Goal: Information Seeking & Learning: Learn about a topic

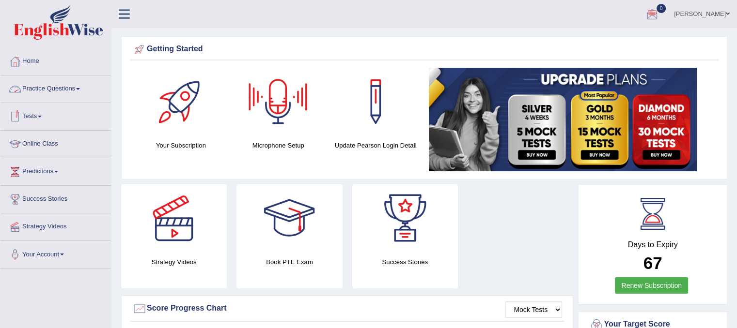
click at [66, 93] on link "Practice Questions" at bounding box center [55, 88] width 110 height 24
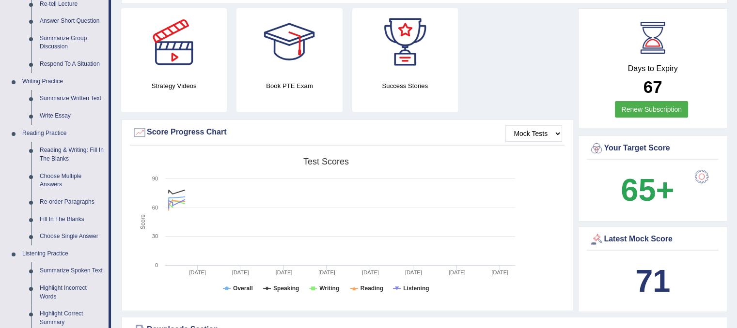
scroll to position [187, 0]
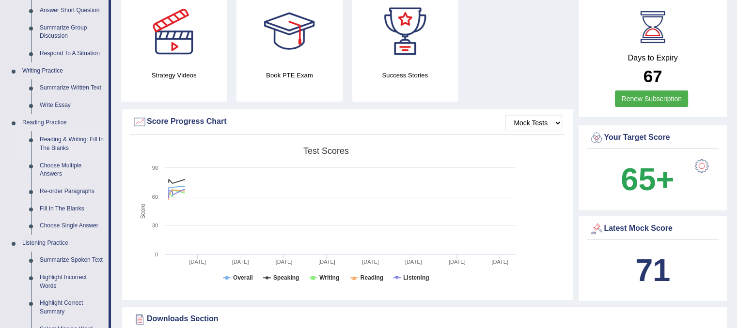
click at [72, 149] on link "Reading & Writing: Fill In The Blanks" at bounding box center [71, 144] width 73 height 26
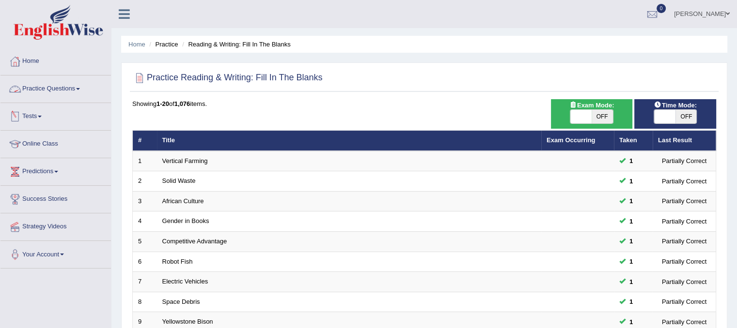
click at [33, 85] on link "Practice Questions" at bounding box center [55, 88] width 110 height 24
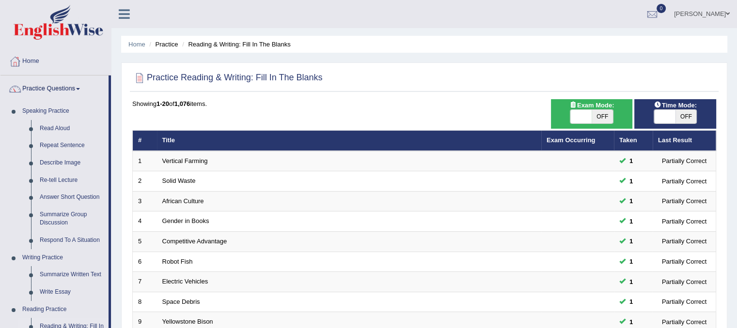
drag, startPoint x: 744, startPoint y: 33, endPoint x: 680, endPoint y: 66, distance: 71.5
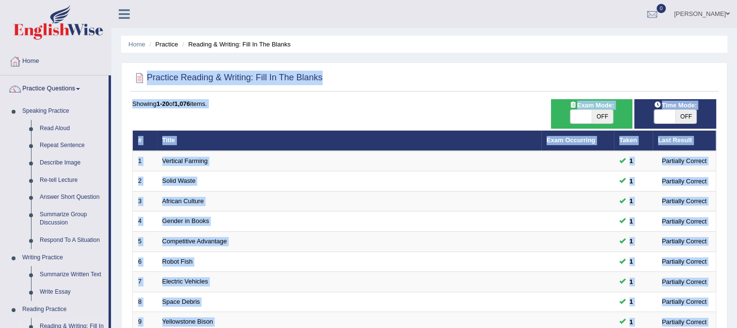
drag, startPoint x: 744, startPoint y: 65, endPoint x: 744, endPoint y: 179, distance: 113.4
click at [736, 179] on html "Toggle navigation Home Practice Questions Speaking Practice Read Aloud Repeat S…" at bounding box center [368, 164] width 737 height 328
click at [510, 36] on ul "Home Practice Reading & Writing: Fill In The Blanks" at bounding box center [424, 44] width 606 height 17
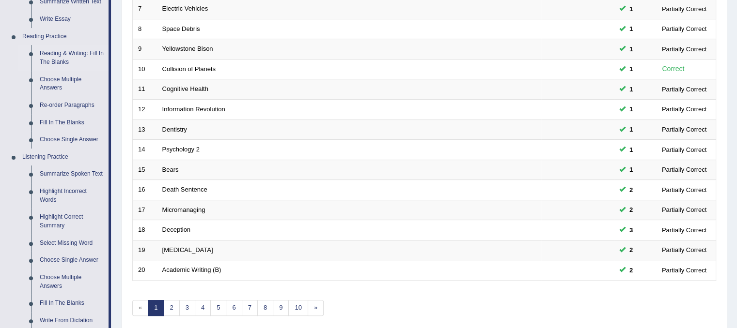
scroll to position [273, 0]
click at [61, 121] on link "Fill In The Blanks" at bounding box center [71, 123] width 73 height 17
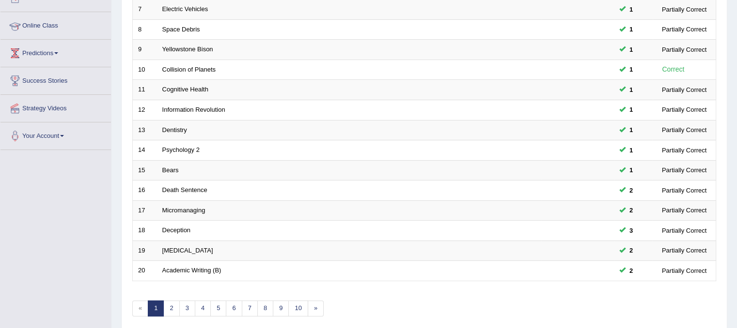
scroll to position [127, 0]
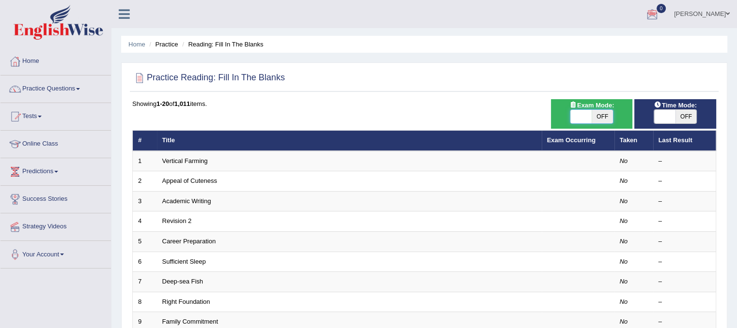
click at [577, 117] on span at bounding box center [580, 117] width 21 height 14
checkbox input "true"
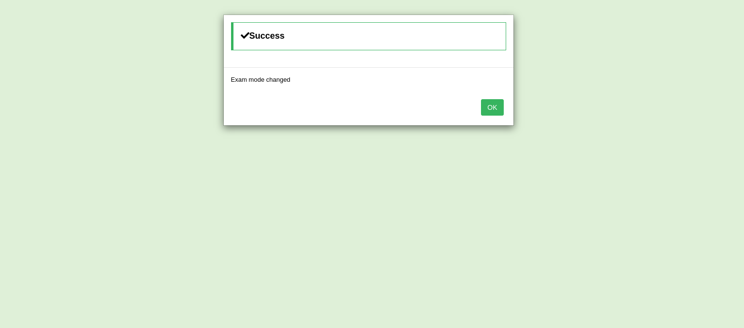
click at [496, 108] on button "OK" at bounding box center [492, 107] width 22 height 16
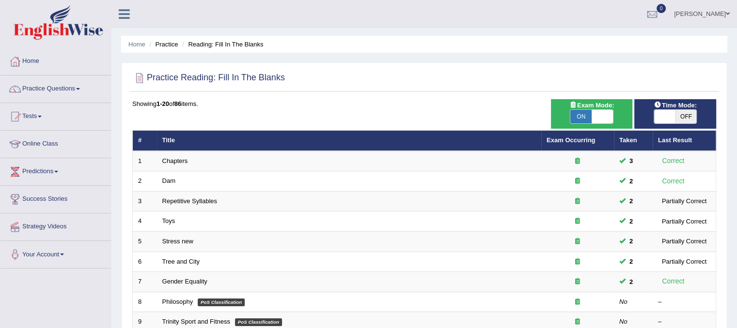
click at [658, 115] on span at bounding box center [664, 117] width 21 height 14
checkbox input "true"
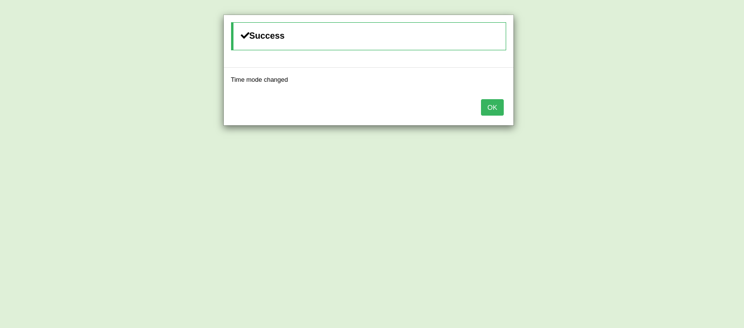
click at [497, 105] on button "OK" at bounding box center [492, 107] width 22 height 16
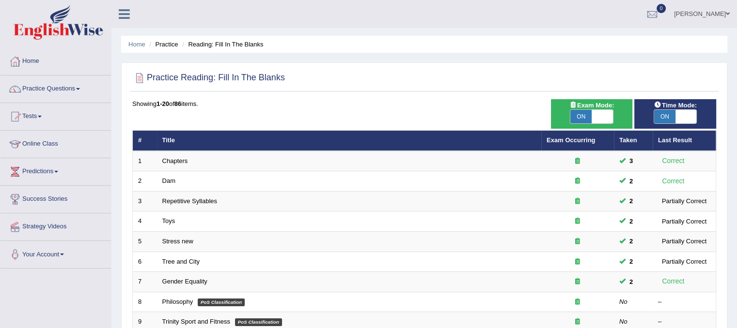
drag, startPoint x: 742, startPoint y: 68, endPoint x: 491, endPoint y: 78, distance: 251.2
click at [491, 78] on div at bounding box center [424, 78] width 584 height 20
drag, startPoint x: 744, startPoint y: 92, endPoint x: 714, endPoint y: 61, distance: 43.5
click at [714, 61] on div "Home Practice Reading: Fill In The Blanks Practice Reading: Fill In The Blanks …" at bounding box center [423, 308] width 625 height 617
drag, startPoint x: 742, startPoint y: 65, endPoint x: 713, endPoint y: 43, distance: 36.6
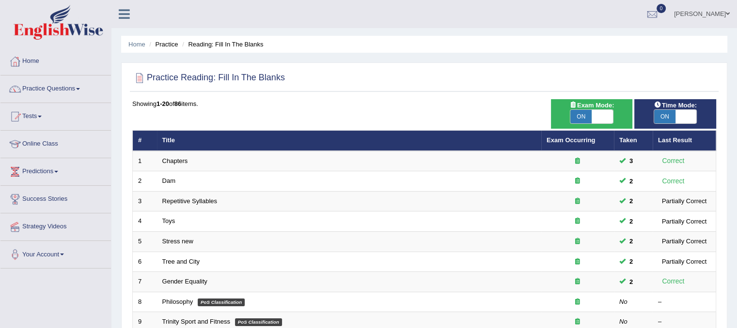
click at [713, 43] on ul "Home Practice Reading: Fill In The Blanks" at bounding box center [424, 44] width 606 height 17
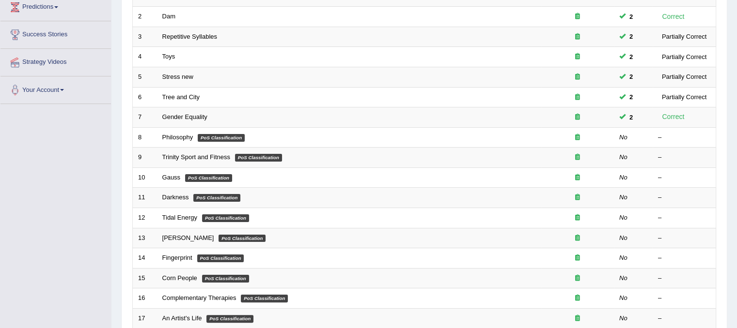
scroll to position [172, 0]
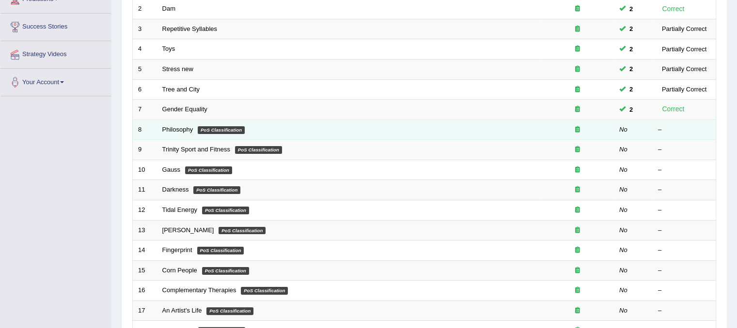
click at [197, 125] on td "Philosophy PoS Classification" at bounding box center [349, 130] width 384 height 20
click at [173, 127] on link "Philosophy" at bounding box center [177, 129] width 31 height 7
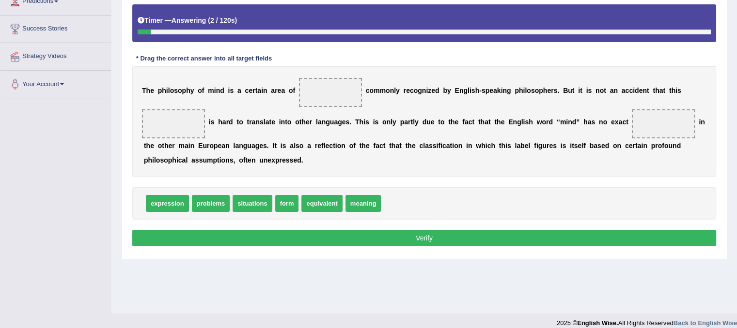
scroll to position [173, 0]
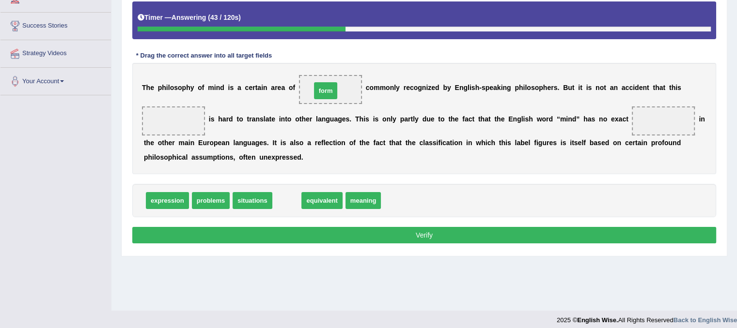
drag, startPoint x: 284, startPoint y: 204, endPoint x: 323, endPoint y: 94, distance: 116.6
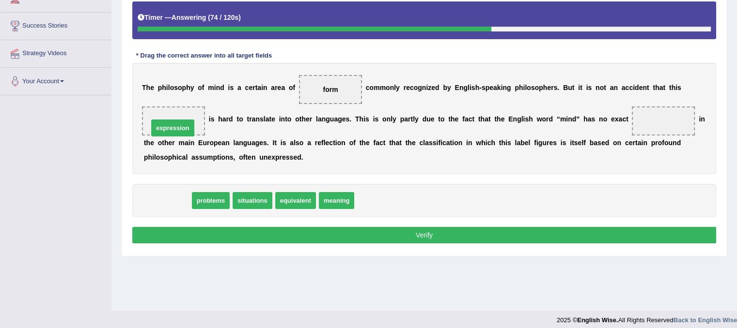
drag, startPoint x: 163, startPoint y: 199, endPoint x: 169, endPoint y: 126, distance: 72.4
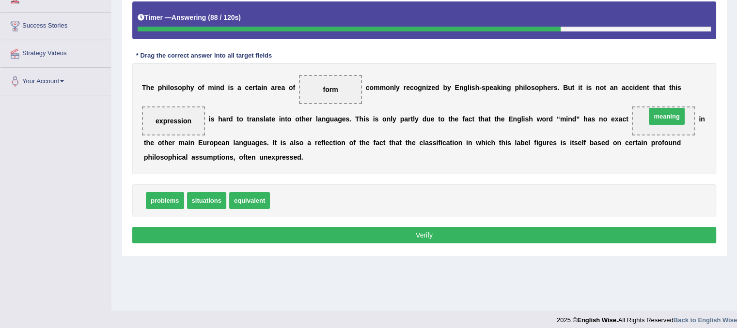
drag, startPoint x: 301, startPoint y: 203, endPoint x: 677, endPoint y: 119, distance: 385.2
click at [677, 119] on span "meaning" at bounding box center [663, 121] width 63 height 29
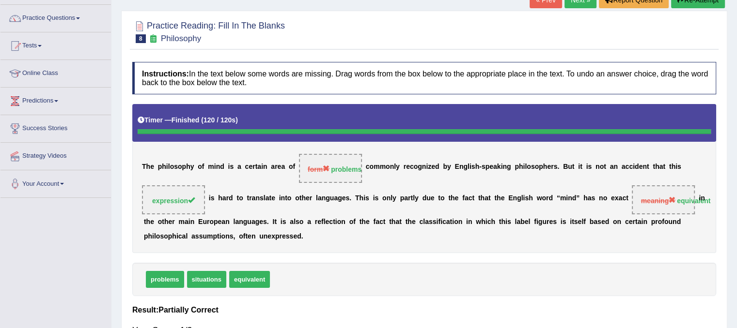
scroll to position [67, 0]
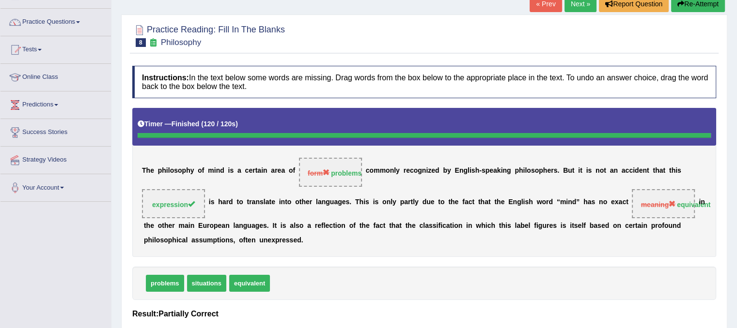
click at [588, 10] on link "Next »" at bounding box center [580, 4] width 32 height 16
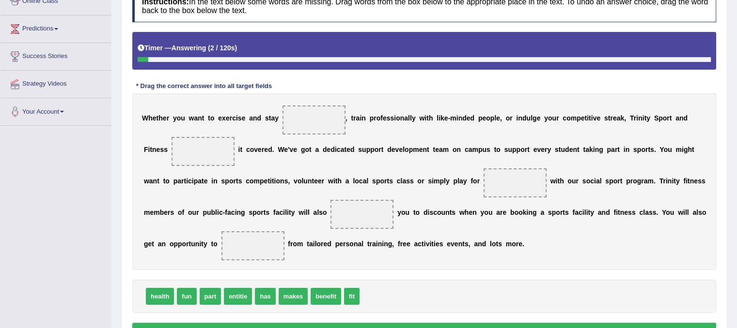
scroll to position [164, 0]
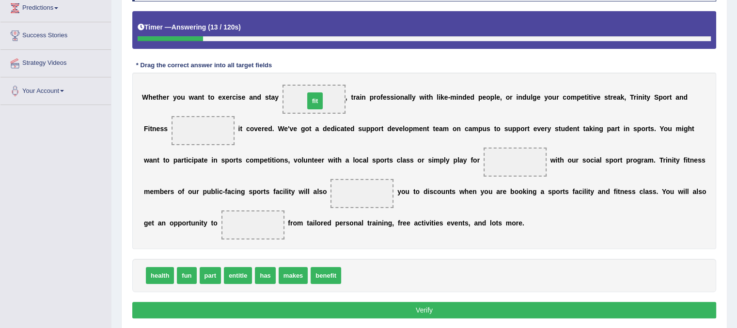
drag, startPoint x: 355, startPoint y: 276, endPoint x: 318, endPoint y: 101, distance: 178.7
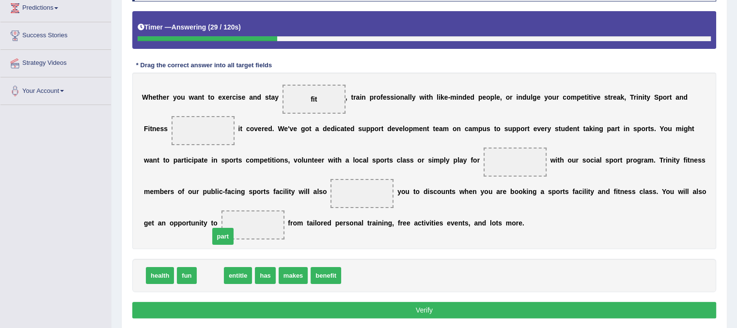
drag, startPoint x: 215, startPoint y: 280, endPoint x: 227, endPoint y: 243, distance: 38.9
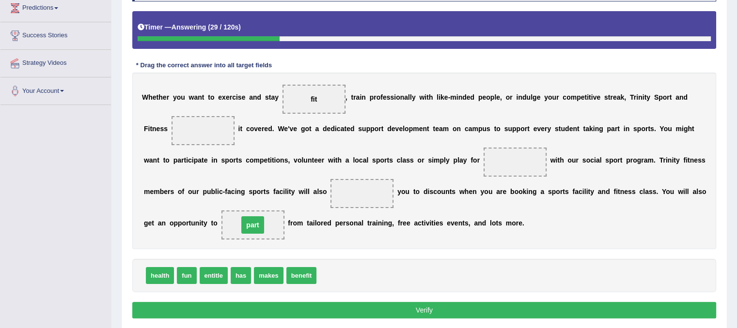
click at [227, 243] on div "W h e t h e r y o u w a n t t o e x e r c i s e a n d s t a y fit , t r a i n p…" at bounding box center [424, 161] width 584 height 177
drag, startPoint x: 253, startPoint y: 222, endPoint x: 198, endPoint y: 138, distance: 101.0
click at [410, 160] on b "s" at bounding box center [412, 160] width 4 height 8
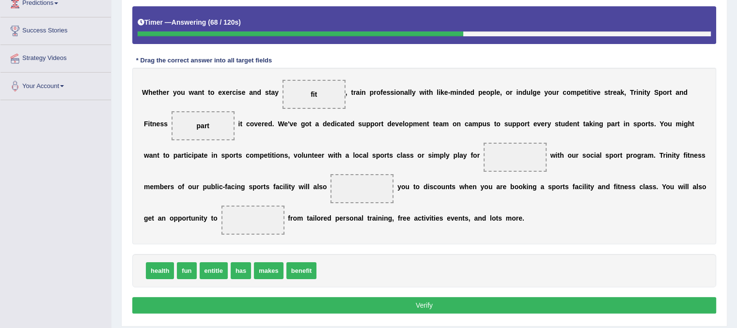
scroll to position [167, 0]
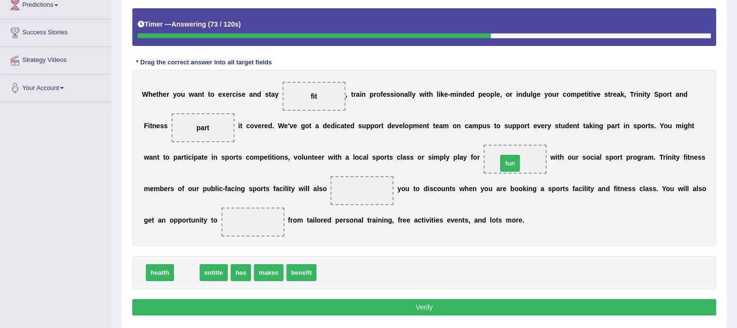
drag, startPoint x: 185, startPoint y: 272, endPoint x: 508, endPoint y: 162, distance: 341.2
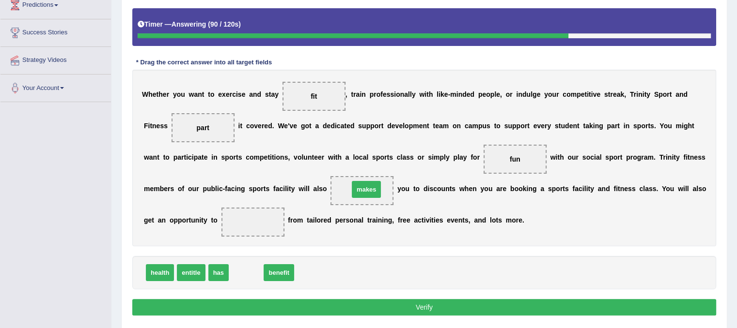
drag, startPoint x: 247, startPoint y: 271, endPoint x: 368, endPoint y: 189, distance: 146.5
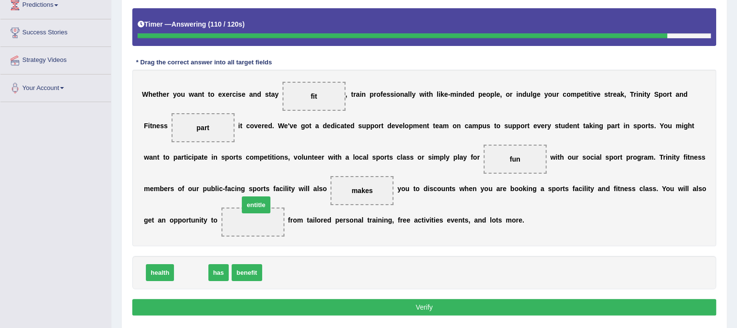
drag, startPoint x: 201, startPoint y: 270, endPoint x: 262, endPoint y: 204, distance: 90.1
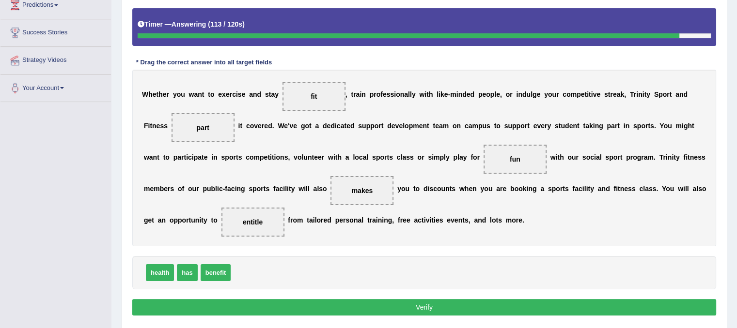
click at [429, 306] on button "Verify" at bounding box center [424, 307] width 584 height 16
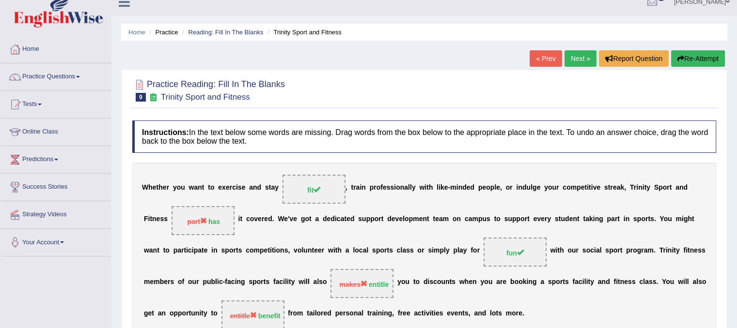
scroll to position [0, 0]
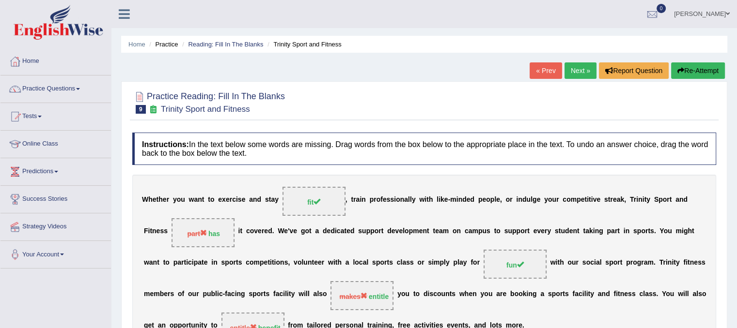
click at [560, 73] on div "« Prev Next » Report Question Re-Attempt" at bounding box center [629, 71] width 198 height 19
click at [567, 72] on link "Next »" at bounding box center [580, 70] width 32 height 16
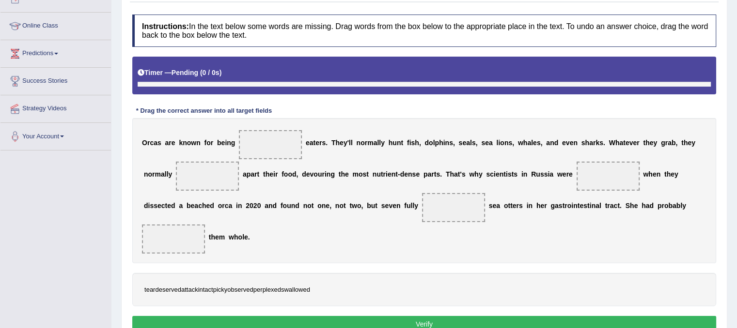
scroll to position [137, 0]
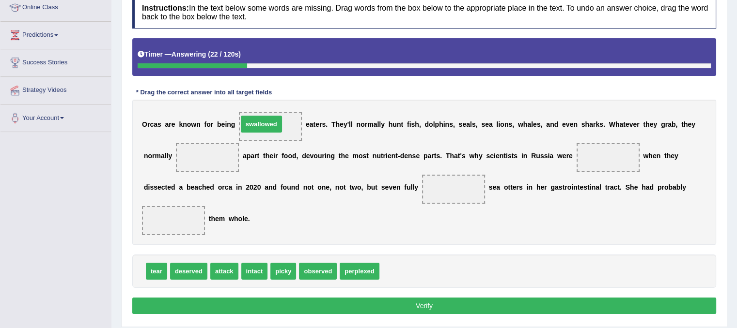
drag, startPoint x: 398, startPoint y: 273, endPoint x: 256, endPoint y: 126, distance: 204.2
drag, startPoint x: 253, startPoint y: 291, endPoint x: 247, endPoint y: 284, distance: 9.6
click at [247, 284] on div "Instructions: In the text below some words are missing. Drag words from the box…" at bounding box center [424, 156] width 589 height 331
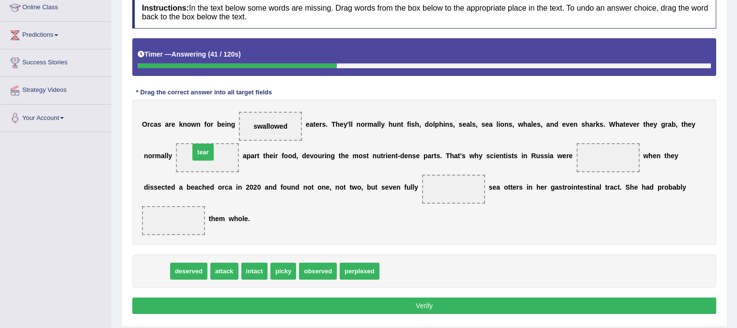
drag, startPoint x: 161, startPoint y: 270, endPoint x: 207, endPoint y: 151, distance: 127.9
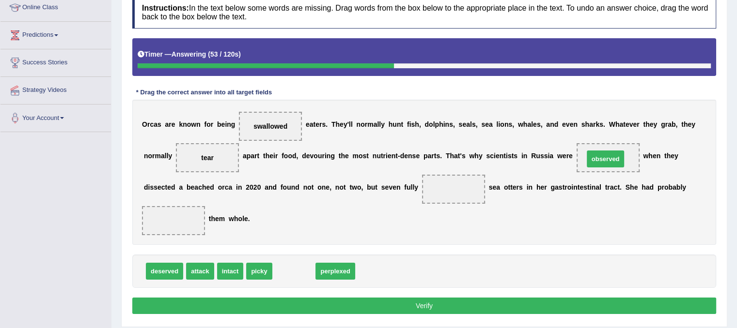
drag, startPoint x: 297, startPoint y: 270, endPoint x: 608, endPoint y: 157, distance: 331.2
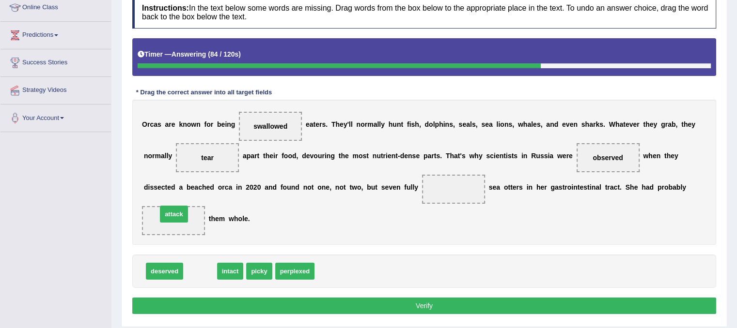
drag, startPoint x: 206, startPoint y: 272, endPoint x: 180, endPoint y: 214, distance: 63.3
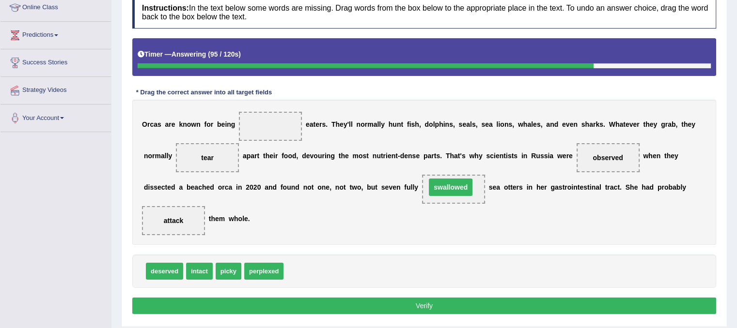
drag, startPoint x: 260, startPoint y: 124, endPoint x: 440, endPoint y: 185, distance: 190.1
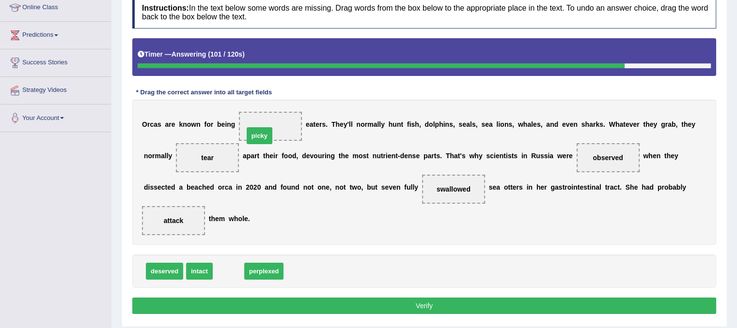
drag, startPoint x: 234, startPoint y: 270, endPoint x: 265, endPoint y: 134, distance: 139.6
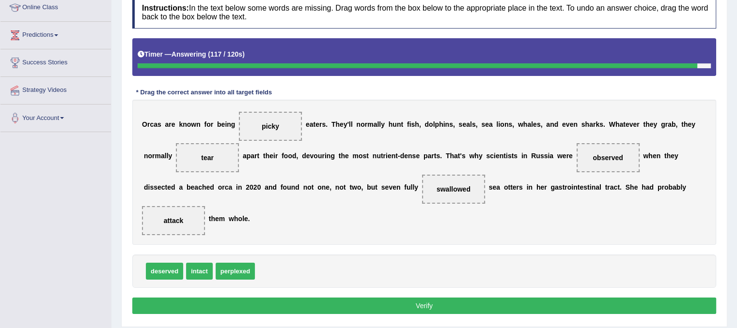
click at [345, 309] on button "Verify" at bounding box center [424, 306] width 584 height 16
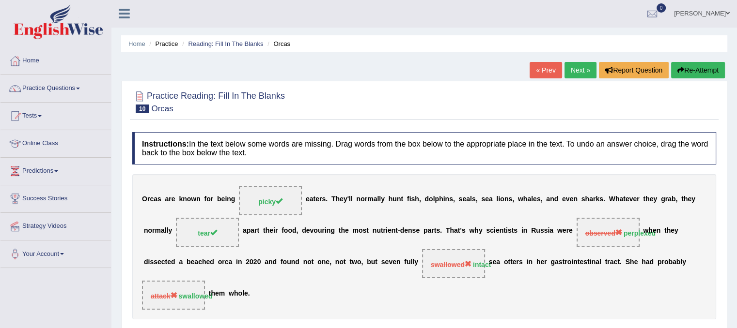
scroll to position [0, 0]
click at [579, 70] on link "Next »" at bounding box center [580, 70] width 32 height 16
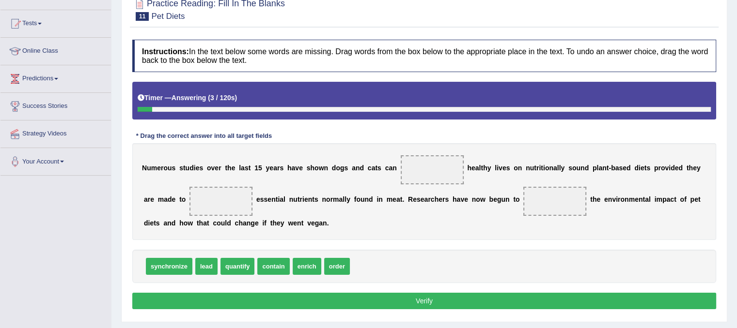
scroll to position [100, 0]
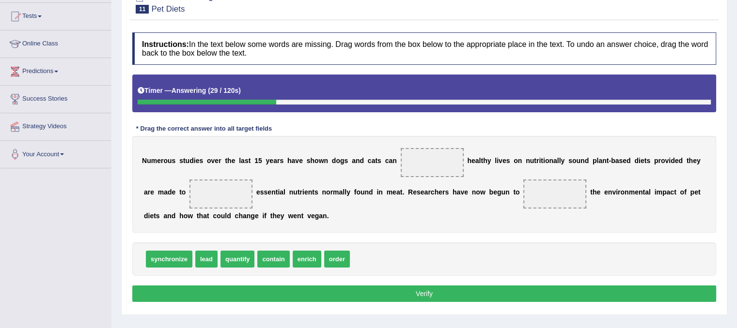
click at [183, 265] on span "synchronize" at bounding box center [169, 259] width 47 height 17
drag, startPoint x: 300, startPoint y: 261, endPoint x: 427, endPoint y: 173, distance: 153.9
click at [173, 264] on span "synchronize" at bounding box center [169, 259] width 47 height 17
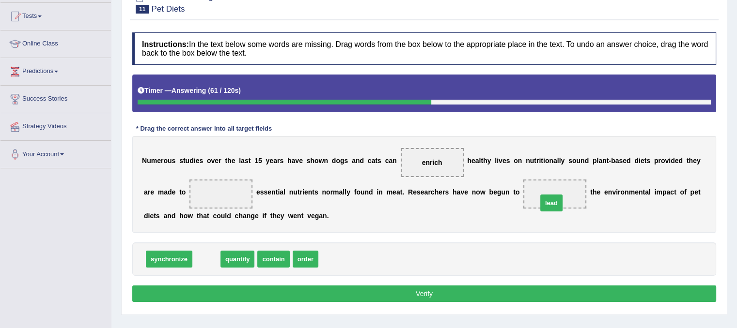
drag, startPoint x: 207, startPoint y: 260, endPoint x: 552, endPoint y: 204, distance: 349.5
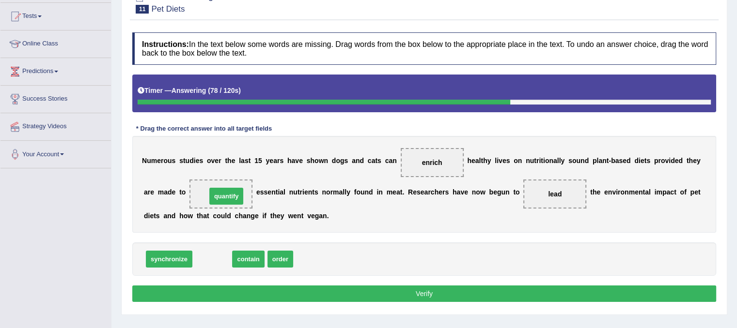
drag, startPoint x: 209, startPoint y: 254, endPoint x: 223, endPoint y: 191, distance: 64.5
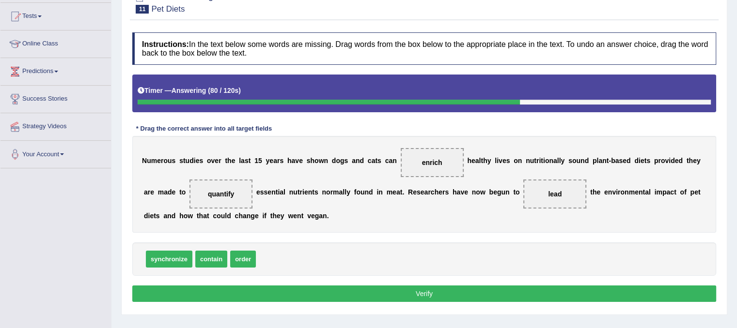
click at [345, 291] on button "Verify" at bounding box center [424, 294] width 584 height 16
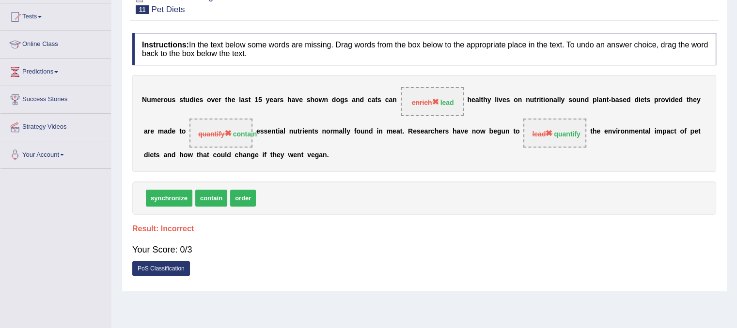
scroll to position [0, 0]
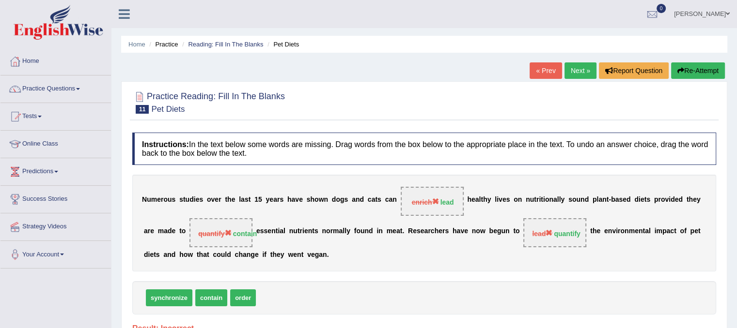
click at [581, 67] on link "Next »" at bounding box center [580, 70] width 32 height 16
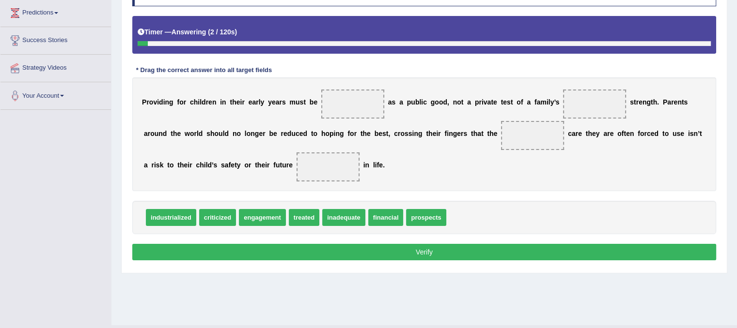
scroll to position [160, 0]
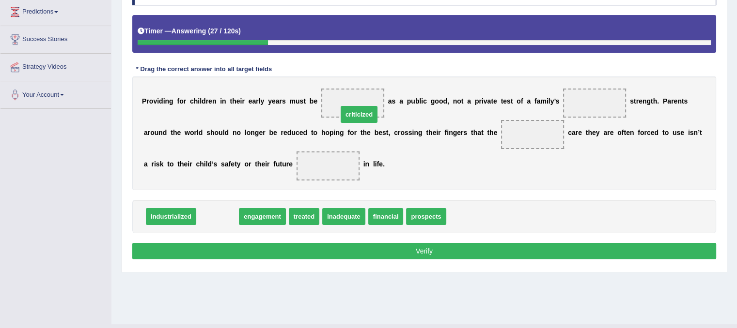
drag, startPoint x: 232, startPoint y: 214, endPoint x: 373, endPoint y: 112, distance: 174.2
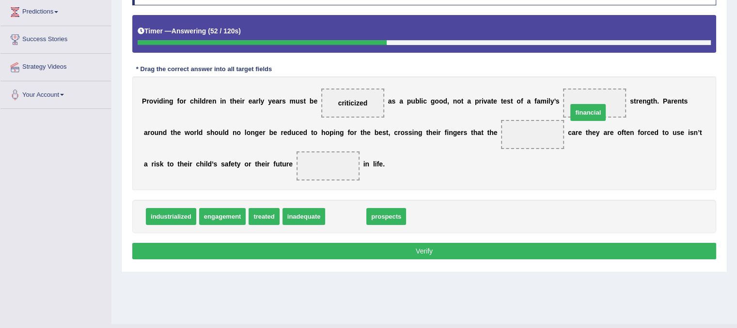
drag, startPoint x: 335, startPoint y: 213, endPoint x: 577, endPoint y: 103, distance: 265.6
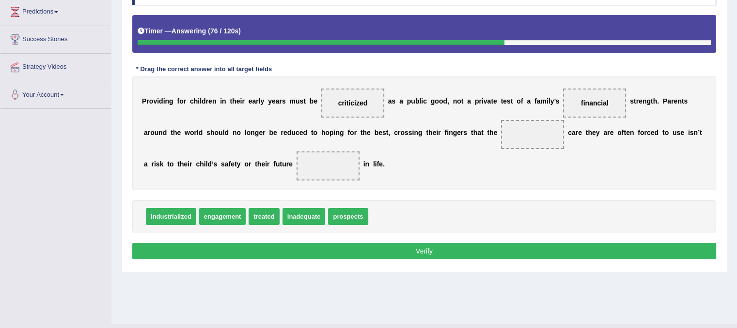
drag, startPoint x: 314, startPoint y: 218, endPoint x: 530, endPoint y: 142, distance: 228.3
drag, startPoint x: 312, startPoint y: 221, endPoint x: 540, endPoint y: 143, distance: 241.8
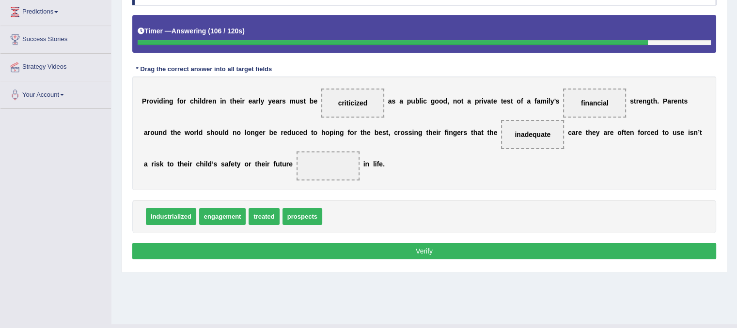
drag, startPoint x: 312, startPoint y: 216, endPoint x: 326, endPoint y: 164, distance: 54.1
drag, startPoint x: 307, startPoint y: 219, endPoint x: 327, endPoint y: 163, distance: 59.8
click at [401, 254] on button "Verify" at bounding box center [424, 251] width 584 height 16
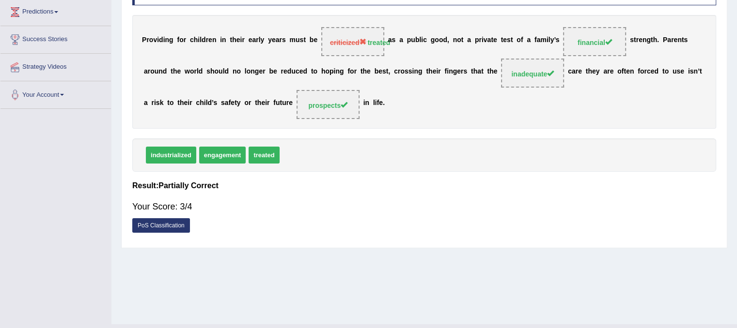
scroll to position [0, 0]
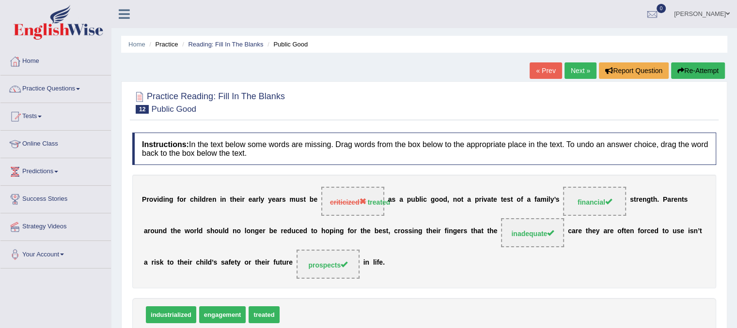
click at [585, 72] on link "Next »" at bounding box center [580, 70] width 32 height 16
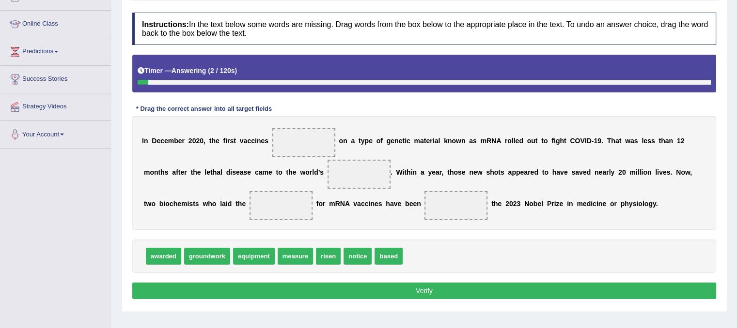
scroll to position [123, 0]
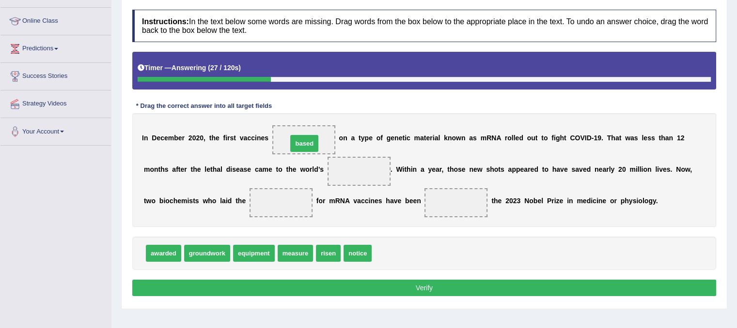
drag, startPoint x: 390, startPoint y: 254, endPoint x: 306, endPoint y: 144, distance: 138.6
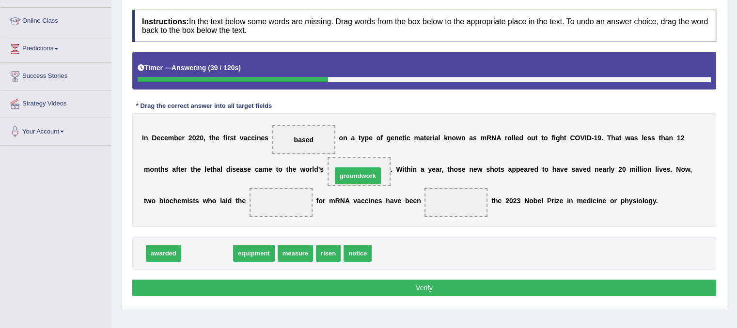
drag, startPoint x: 211, startPoint y: 252, endPoint x: 362, endPoint y: 175, distance: 169.4
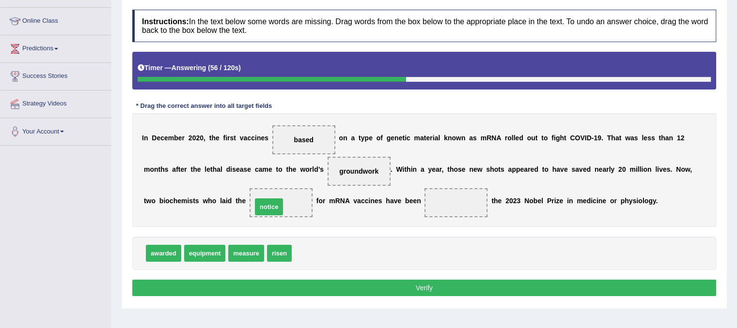
drag, startPoint x: 311, startPoint y: 255, endPoint x: 271, endPoint y: 207, distance: 62.6
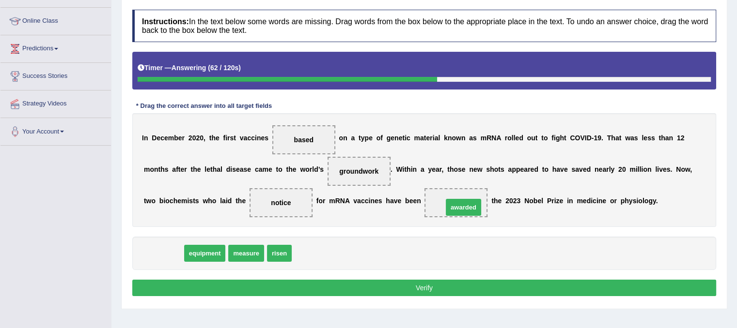
drag, startPoint x: 169, startPoint y: 251, endPoint x: 469, endPoint y: 205, distance: 303.4
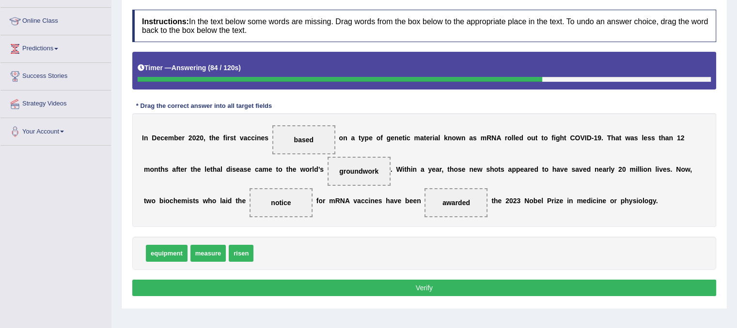
click at [399, 294] on button "Verify" at bounding box center [424, 288] width 584 height 16
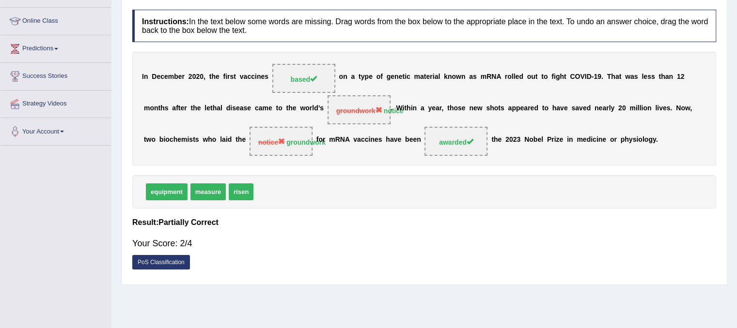
scroll to position [0, 0]
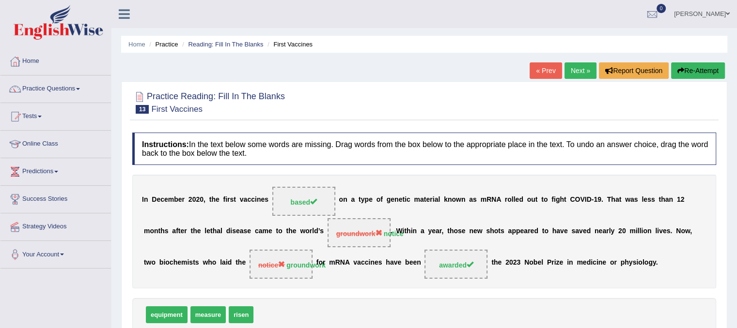
click at [578, 74] on link "Next »" at bounding box center [580, 70] width 32 height 16
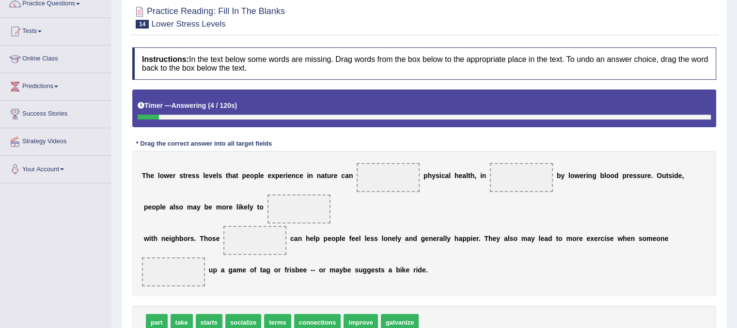
scroll to position [108, 0]
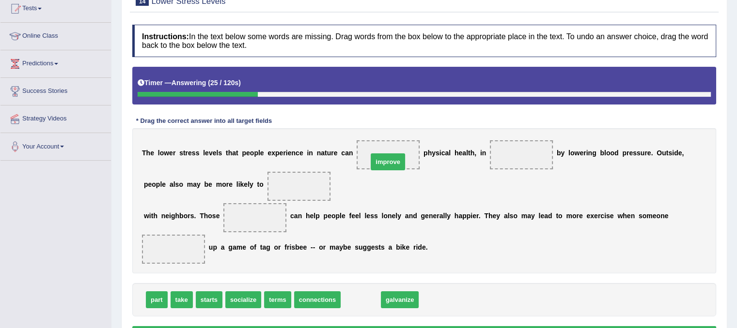
drag, startPoint x: 366, startPoint y: 300, endPoint x: 393, endPoint y: 161, distance: 141.6
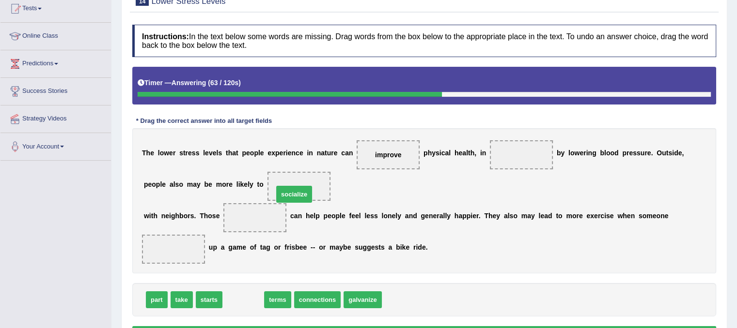
drag, startPoint x: 245, startPoint y: 299, endPoint x: 296, endPoint y: 193, distance: 117.2
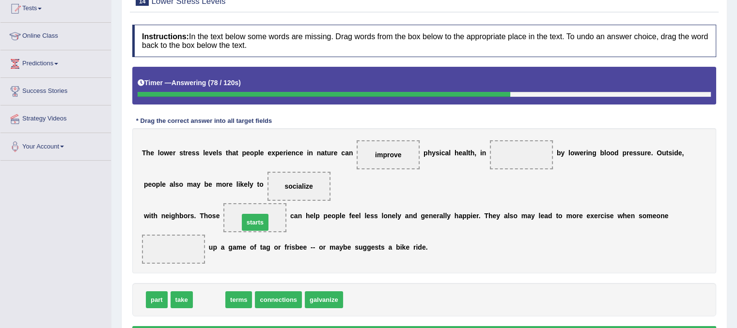
drag, startPoint x: 207, startPoint y: 300, endPoint x: 253, endPoint y: 223, distance: 90.1
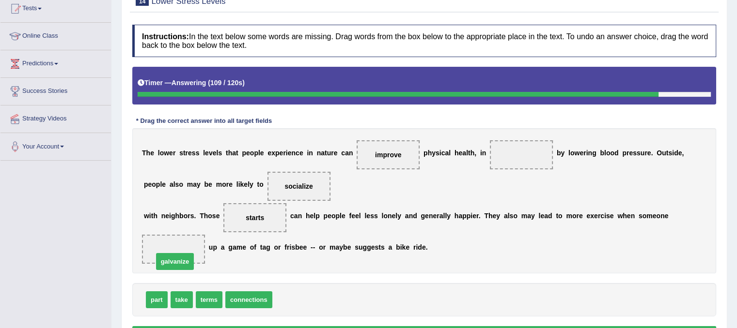
drag, startPoint x: 293, startPoint y: 297, endPoint x: 173, endPoint y: 259, distance: 125.2
drag, startPoint x: 205, startPoint y: 298, endPoint x: 521, endPoint y: 154, distance: 347.3
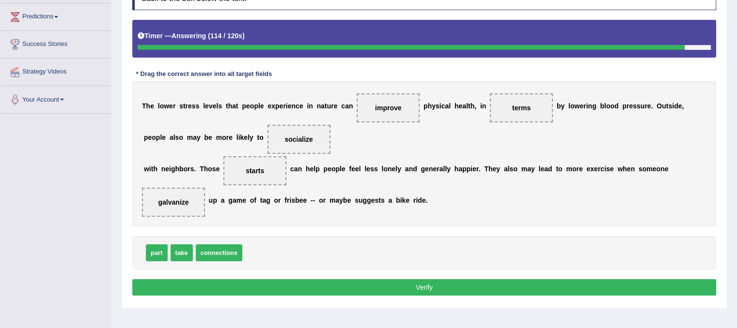
scroll to position [180, 0]
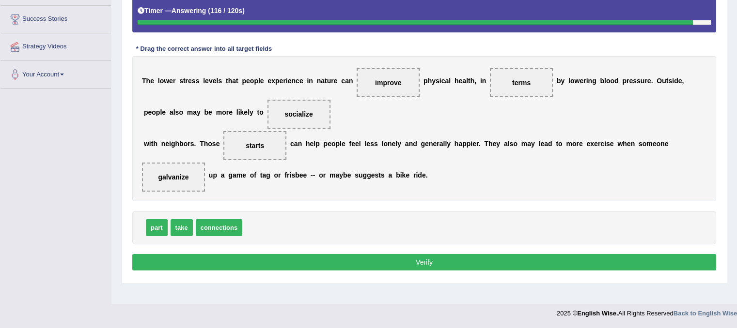
click at [495, 254] on button "Verify" at bounding box center [424, 262] width 584 height 16
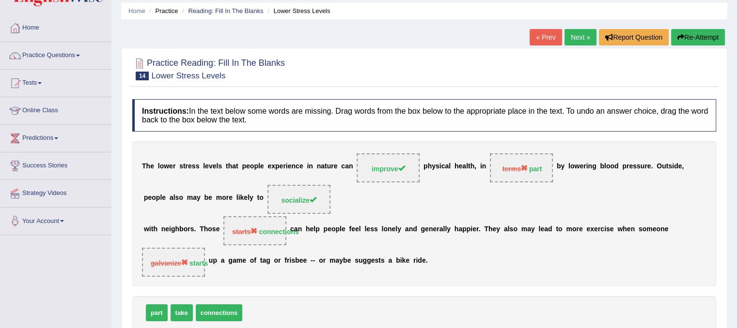
scroll to position [0, 0]
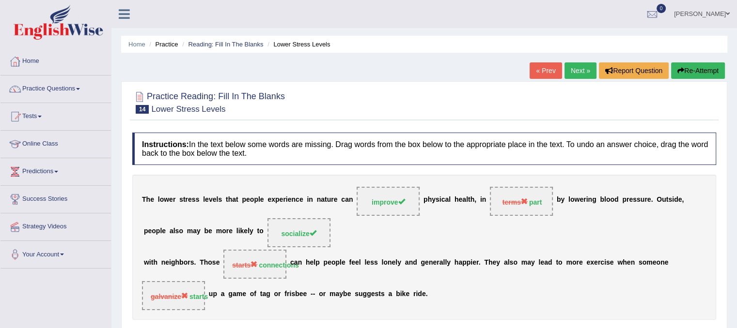
click at [587, 66] on link "Next »" at bounding box center [580, 70] width 32 height 16
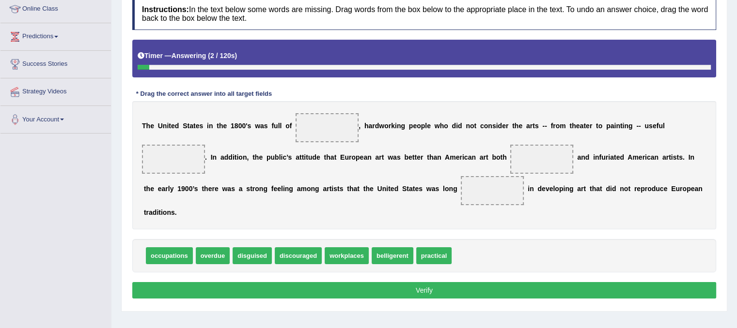
scroll to position [145, 0]
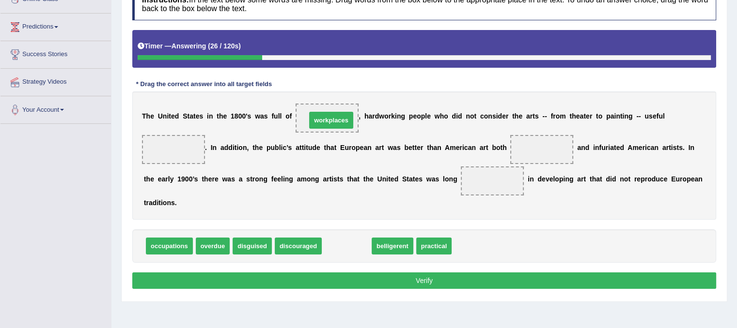
drag, startPoint x: 341, startPoint y: 245, endPoint x: 325, endPoint y: 119, distance: 127.4
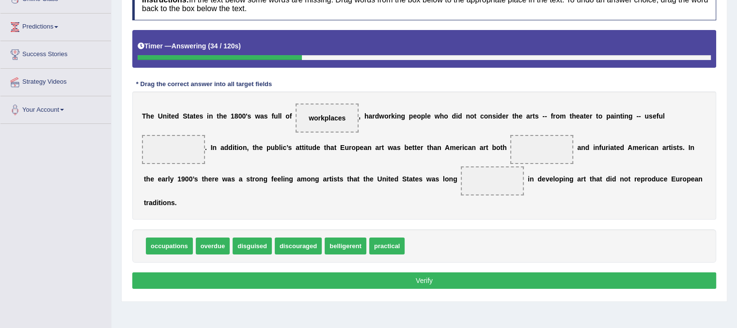
drag, startPoint x: 161, startPoint y: 253, endPoint x: 186, endPoint y: 177, distance: 80.1
click at [186, 177] on div "Instructions: In the text below some words are missing. Drag words from the box…" at bounding box center [424, 140] width 589 height 314
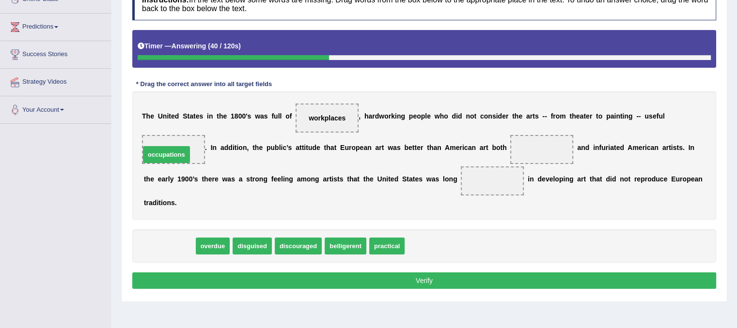
drag, startPoint x: 177, startPoint y: 243, endPoint x: 174, endPoint y: 151, distance: 91.6
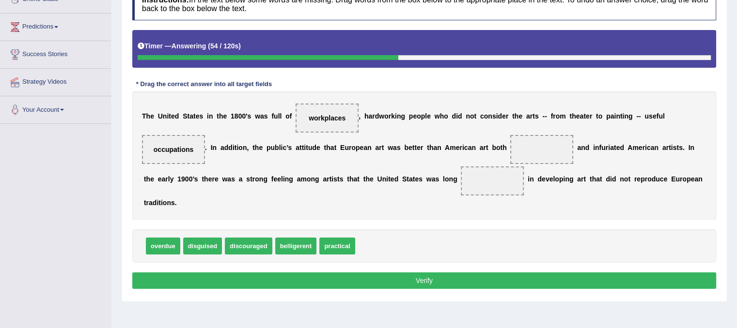
click at [279, 241] on span "belligerent" at bounding box center [296, 246] width 42 height 17
click at [211, 247] on span "disguised" at bounding box center [202, 246] width 39 height 17
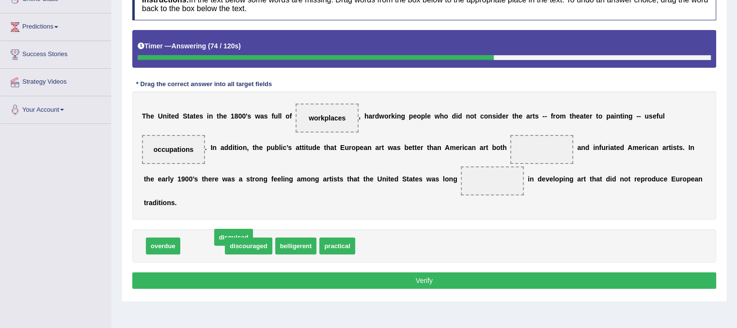
drag, startPoint x: 210, startPoint y: 247, endPoint x: 240, endPoint y: 242, distance: 30.4
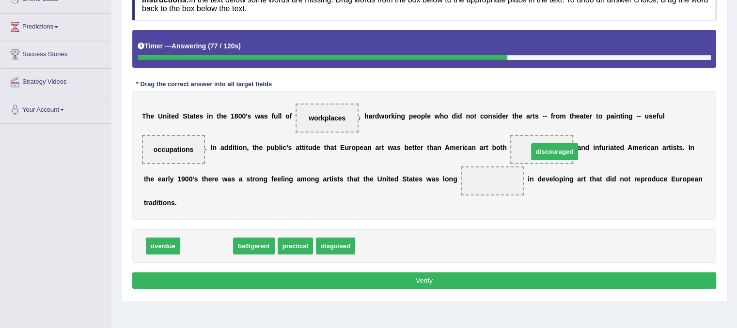
drag, startPoint x: 214, startPoint y: 244, endPoint x: 561, endPoint y: 150, distance: 360.4
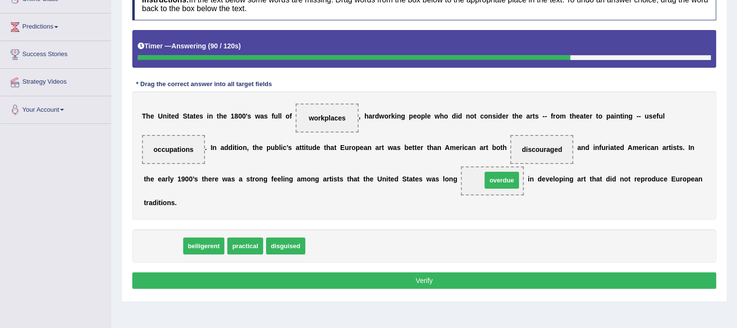
drag, startPoint x: 163, startPoint y: 241, endPoint x: 502, endPoint y: 175, distance: 344.9
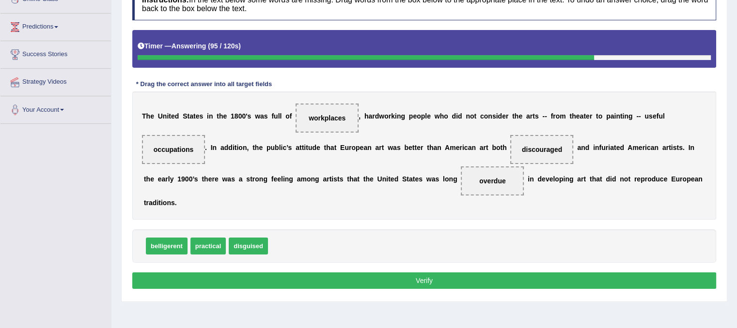
click at [372, 283] on button "Verify" at bounding box center [424, 281] width 584 height 16
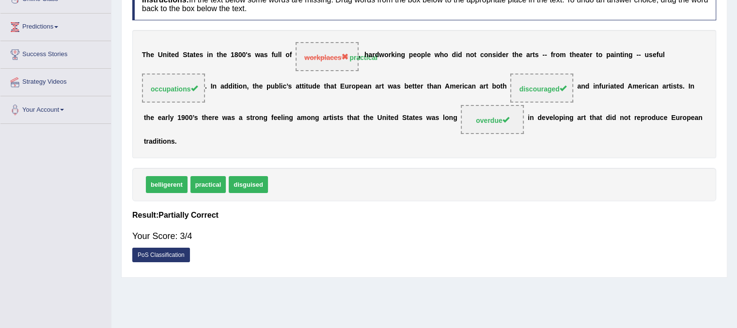
scroll to position [0, 0]
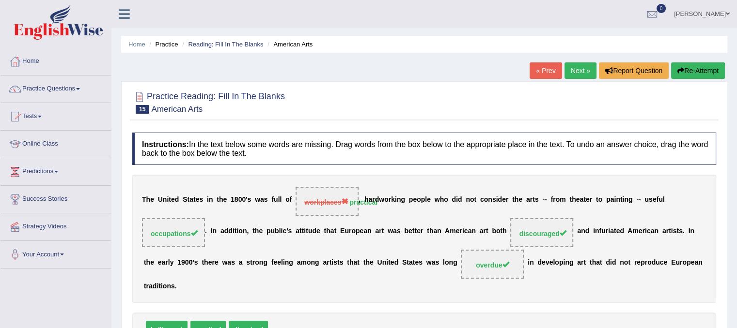
click at [572, 76] on link "Next »" at bounding box center [580, 70] width 32 height 16
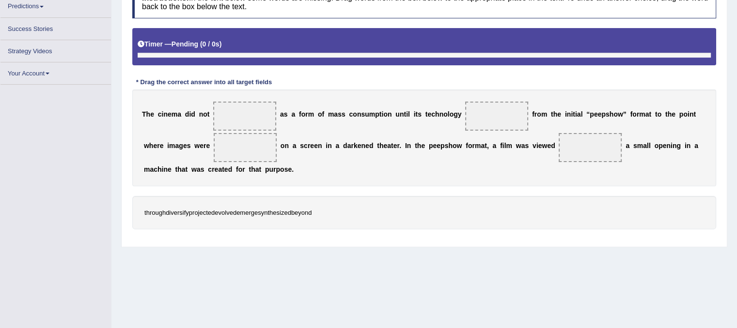
scroll to position [166, 0]
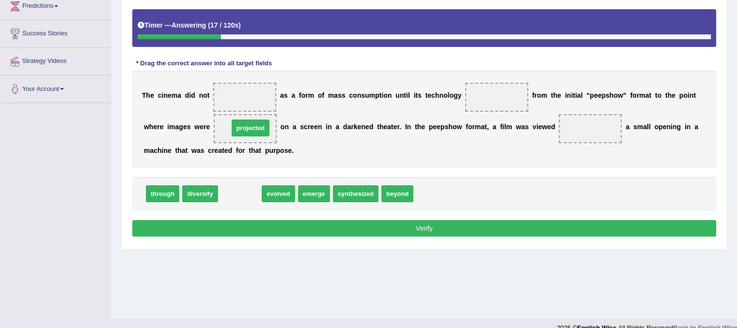
drag, startPoint x: 243, startPoint y: 194, endPoint x: 254, endPoint y: 128, distance: 66.7
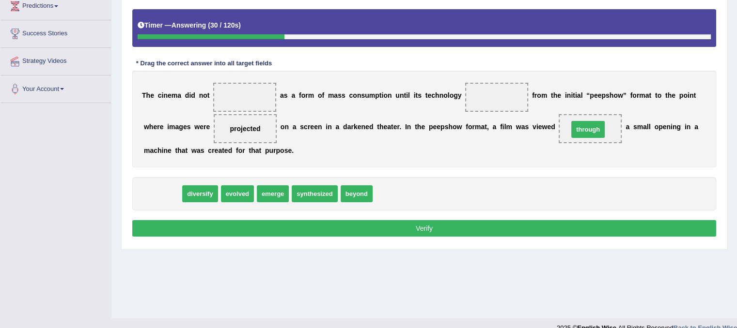
drag, startPoint x: 170, startPoint y: 195, endPoint x: 595, endPoint y: 130, distance: 430.2
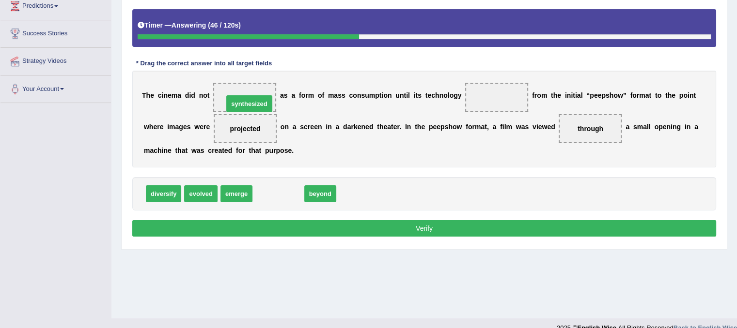
drag, startPoint x: 289, startPoint y: 194, endPoint x: 260, endPoint y: 105, distance: 94.2
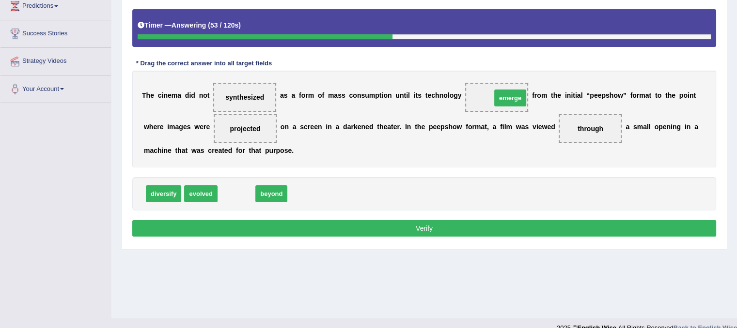
drag, startPoint x: 238, startPoint y: 191, endPoint x: 512, endPoint y: 95, distance: 289.9
click at [443, 229] on button "Verify" at bounding box center [424, 228] width 584 height 16
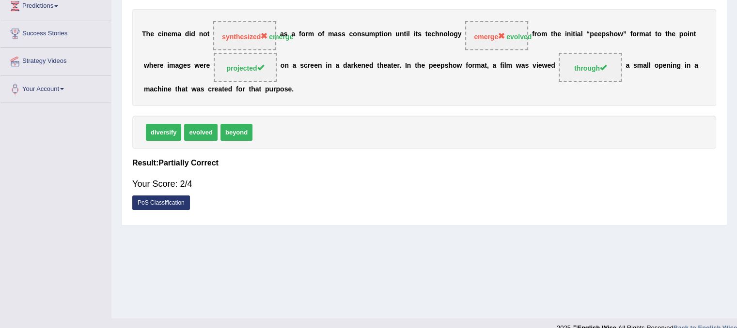
scroll to position [0, 0]
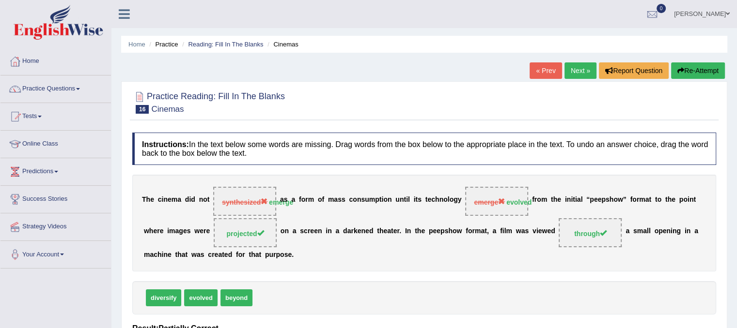
click at [581, 75] on link "Next »" at bounding box center [580, 70] width 32 height 16
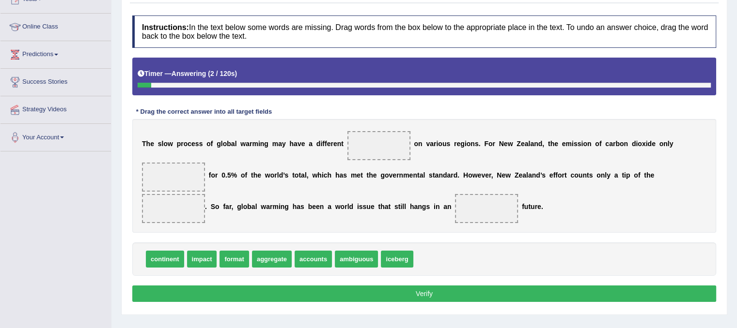
scroll to position [148, 0]
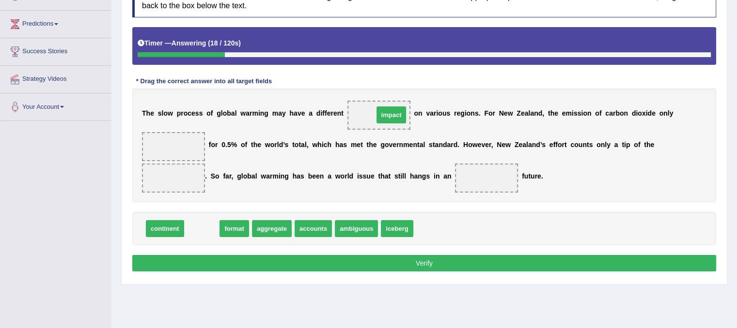
drag, startPoint x: 201, startPoint y: 231, endPoint x: 390, endPoint y: 117, distance: 221.0
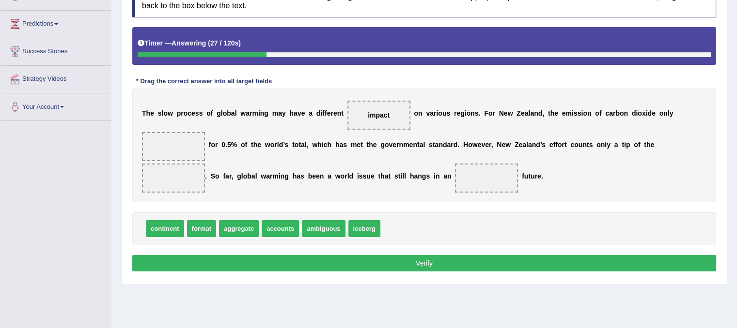
drag, startPoint x: 281, startPoint y: 230, endPoint x: 203, endPoint y: 171, distance: 98.2
drag, startPoint x: 273, startPoint y: 229, endPoint x: 157, endPoint y: 153, distance: 138.9
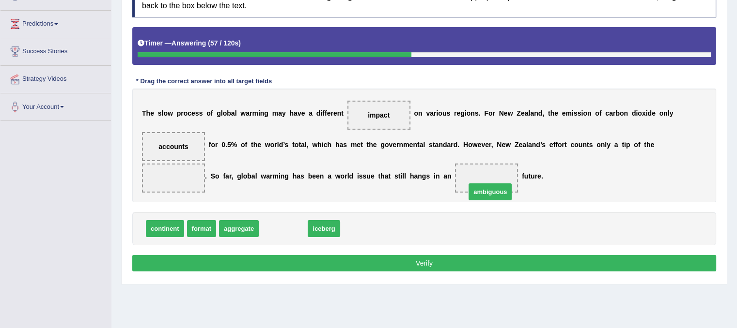
drag, startPoint x: 290, startPoint y: 226, endPoint x: 497, endPoint y: 189, distance: 210.1
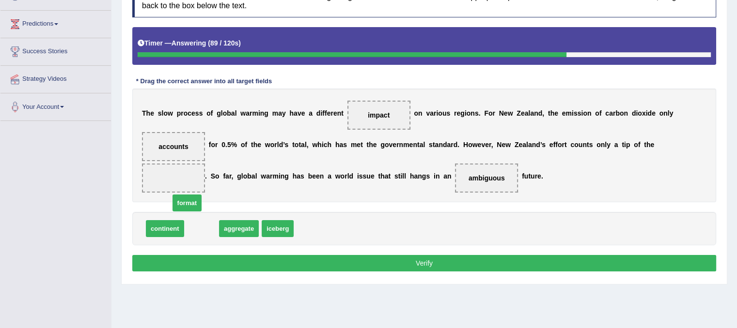
drag, startPoint x: 205, startPoint y: 227, endPoint x: 200, endPoint y: 211, distance: 16.9
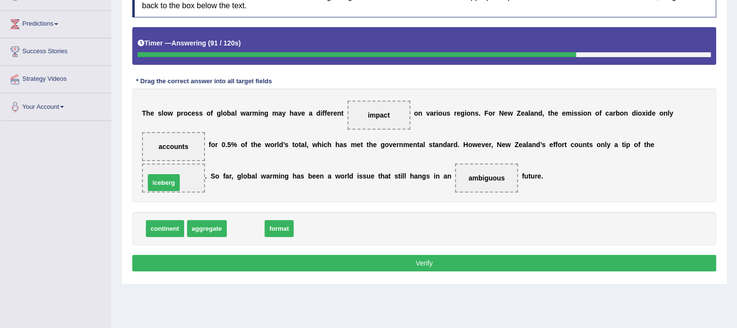
drag, startPoint x: 250, startPoint y: 228, endPoint x: 169, endPoint y: 183, distance: 93.7
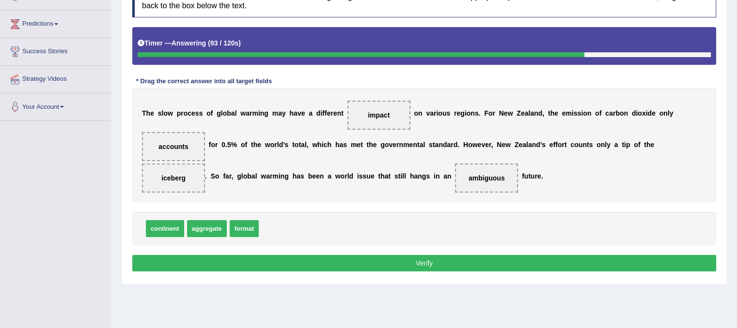
click at [320, 261] on button "Verify" at bounding box center [424, 263] width 584 height 16
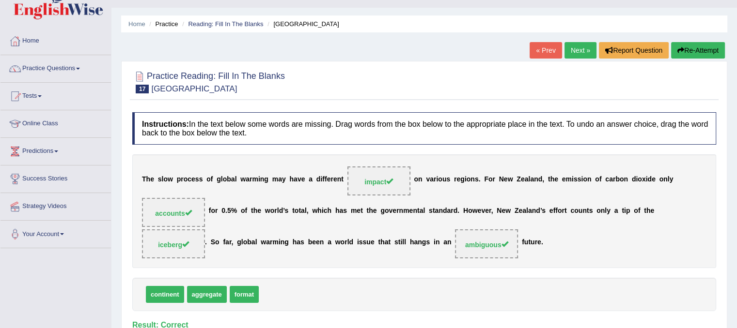
scroll to position [0, 0]
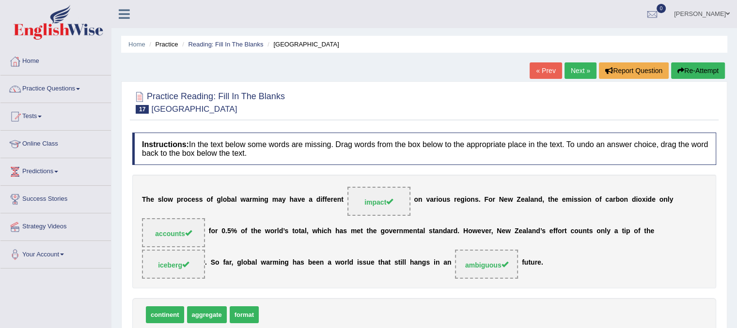
click at [578, 70] on link "Next »" at bounding box center [580, 70] width 32 height 16
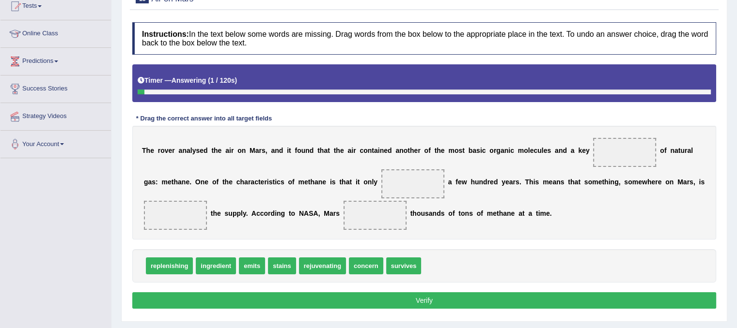
scroll to position [111, 0]
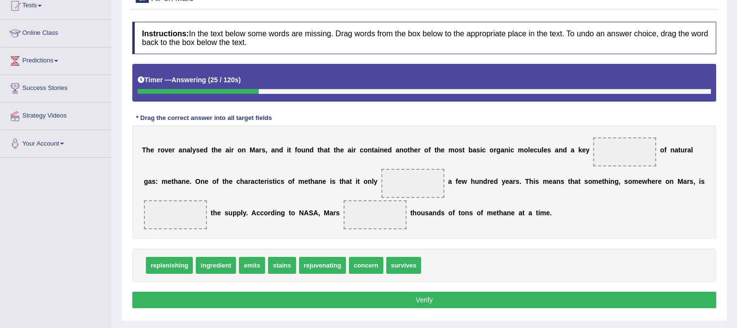
click at [217, 268] on span "ingredient" at bounding box center [216, 265] width 40 height 17
drag, startPoint x: 217, startPoint y: 268, endPoint x: 618, endPoint y: 156, distance: 416.5
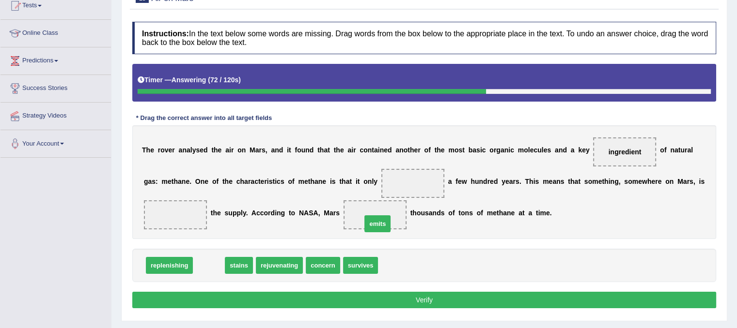
drag, startPoint x: 216, startPoint y: 261, endPoint x: 384, endPoint y: 219, distance: 173.2
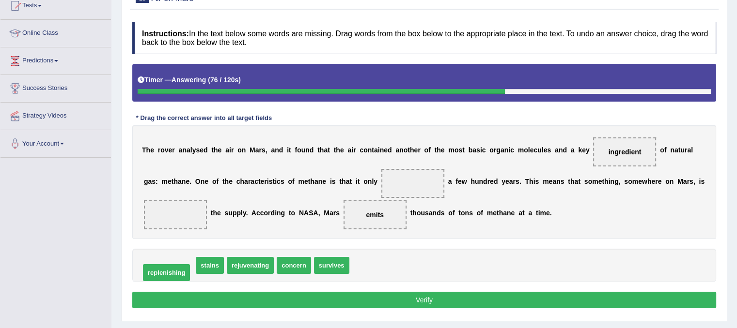
drag, startPoint x: 172, startPoint y: 270, endPoint x: 169, endPoint y: 277, distance: 7.8
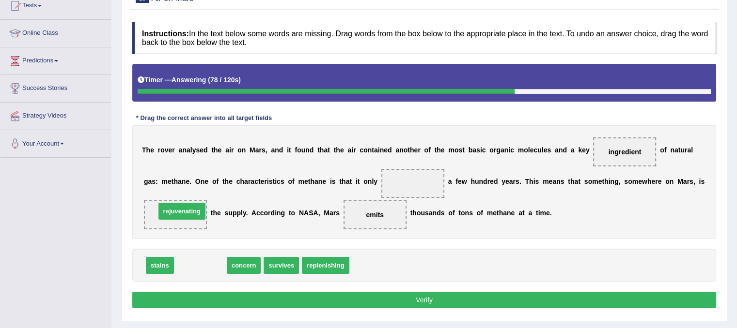
drag, startPoint x: 205, startPoint y: 262, endPoint x: 187, endPoint y: 208, distance: 57.3
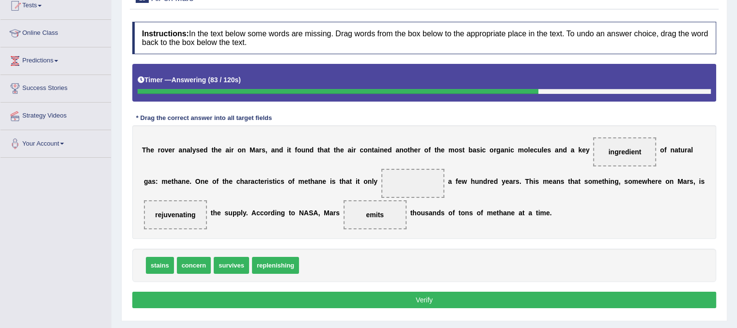
drag, startPoint x: 327, startPoint y: 230, endPoint x: 383, endPoint y: 191, distance: 67.2
click at [383, 191] on div "T h e r o v e r a n a l y s e d t h e a i r o n M a r s , a n d i t f o u n d t…" at bounding box center [424, 182] width 584 height 114
drag, startPoint x: 282, startPoint y: 264, endPoint x: 409, endPoint y: 183, distance: 150.5
click at [361, 304] on button "Verify" at bounding box center [424, 300] width 584 height 16
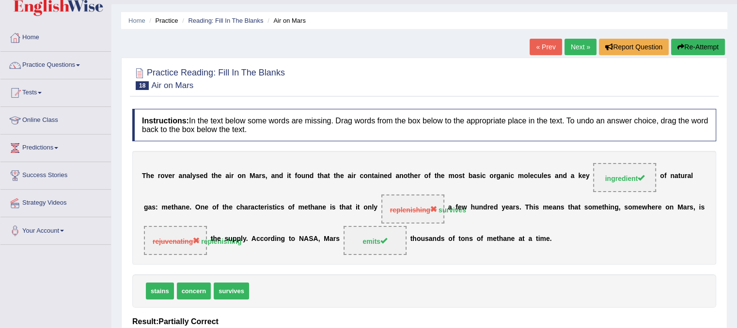
scroll to position [0, 0]
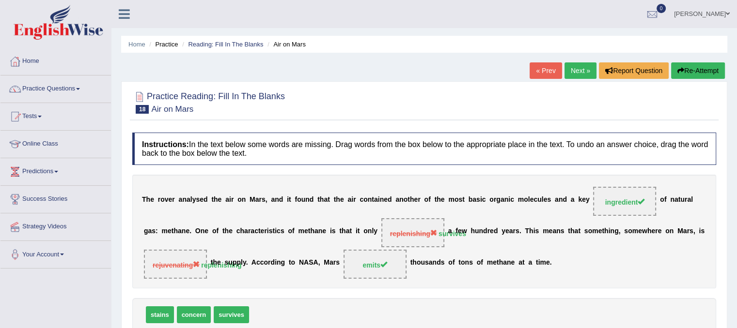
click at [577, 69] on link "Next »" at bounding box center [580, 70] width 32 height 16
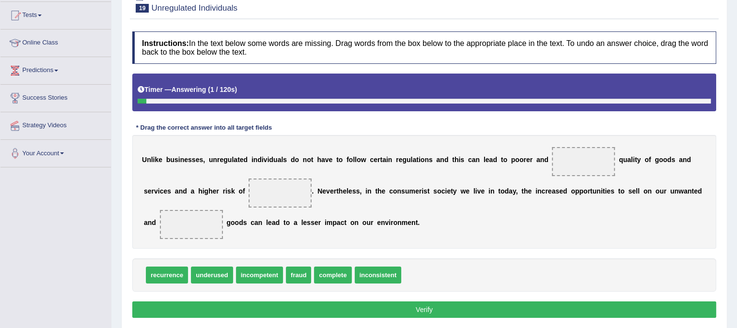
scroll to position [122, 0]
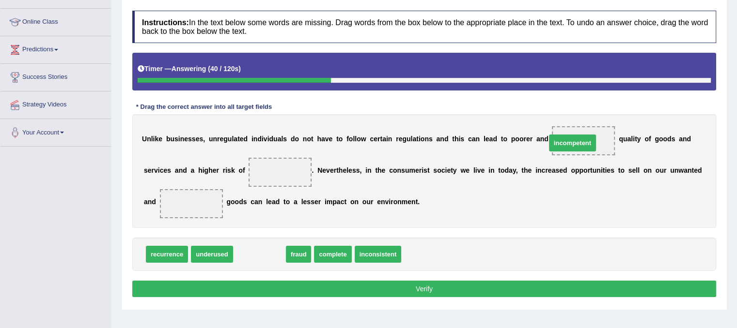
drag, startPoint x: 265, startPoint y: 249, endPoint x: 578, endPoint y: 138, distance: 332.2
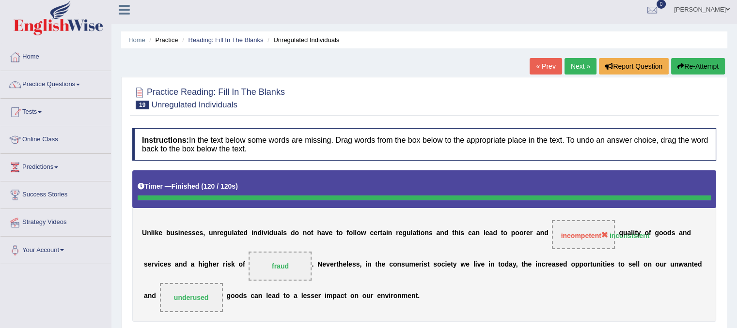
scroll to position [0, 0]
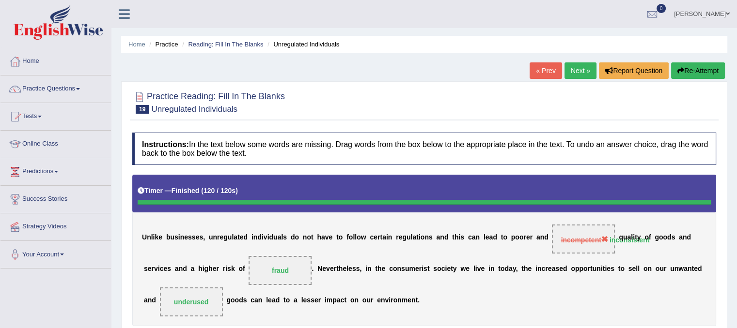
click at [581, 78] on link "Next »" at bounding box center [580, 70] width 32 height 16
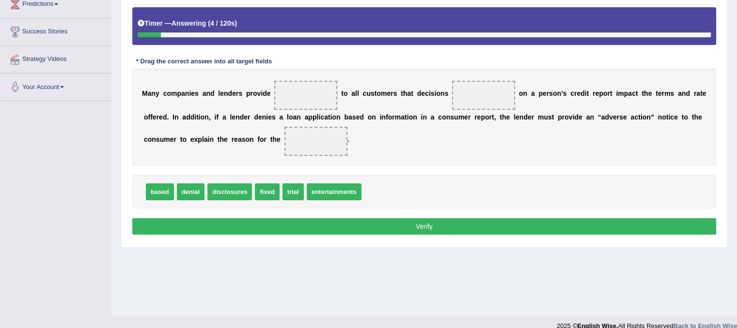
scroll to position [169, 0]
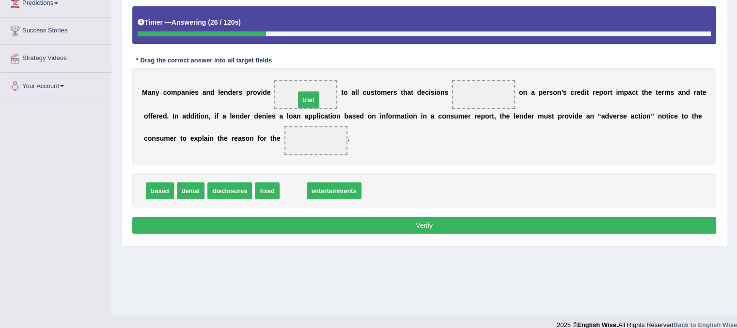
drag, startPoint x: 295, startPoint y: 190, endPoint x: 308, endPoint y: 97, distance: 93.5
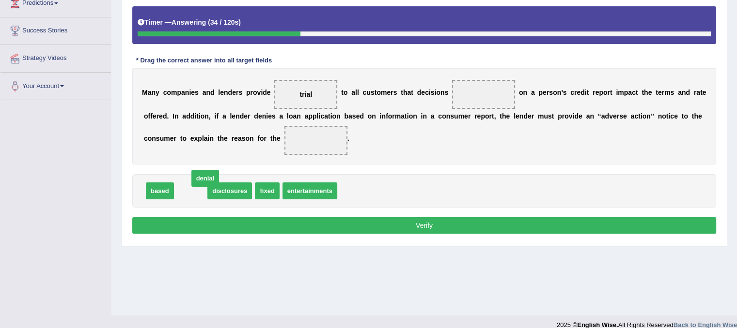
drag, startPoint x: 184, startPoint y: 197, endPoint x: 198, endPoint y: 184, distance: 19.2
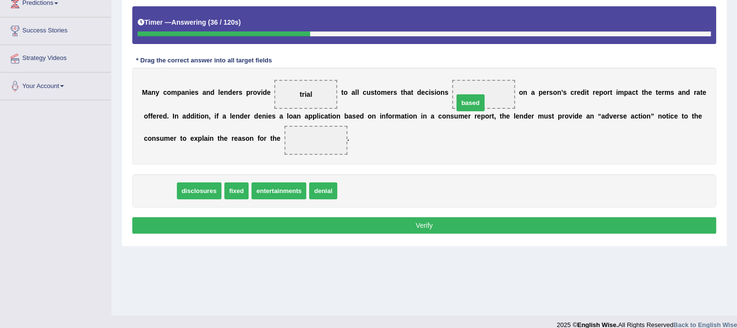
drag, startPoint x: 161, startPoint y: 187, endPoint x: 470, endPoint y: 97, distance: 321.8
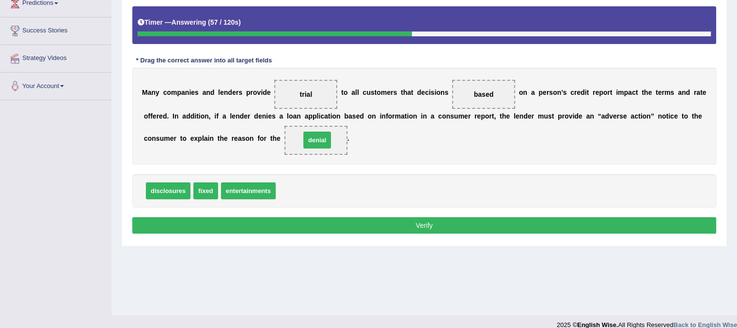
drag, startPoint x: 285, startPoint y: 193, endPoint x: 310, endPoint y: 142, distance: 56.6
click at [361, 223] on button "Verify" at bounding box center [424, 226] width 584 height 16
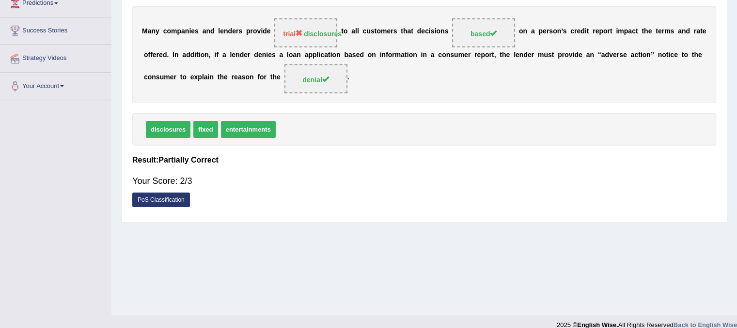
scroll to position [25, 0]
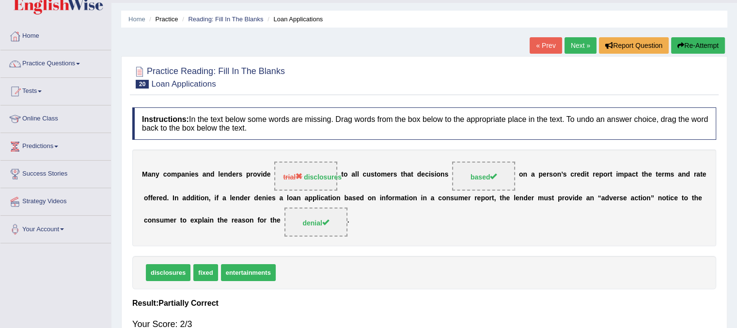
click at [583, 53] on div "« Prev Next » Report Question Re-Attempt" at bounding box center [629, 46] width 198 height 19
click at [578, 47] on link "Next »" at bounding box center [580, 45] width 32 height 16
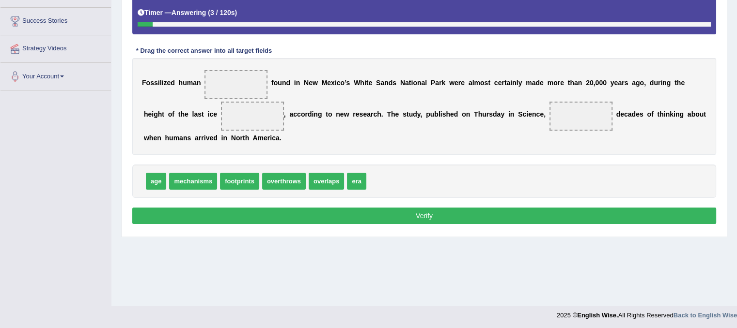
scroll to position [179, 0]
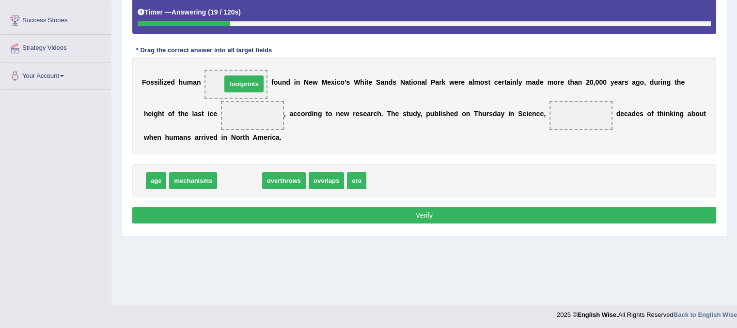
drag, startPoint x: 243, startPoint y: 181, endPoint x: 248, endPoint y: 84, distance: 97.0
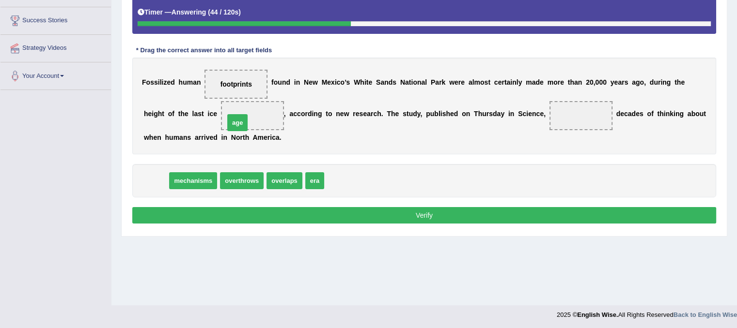
drag, startPoint x: 157, startPoint y: 180, endPoint x: 238, endPoint y: 122, distance: 100.0
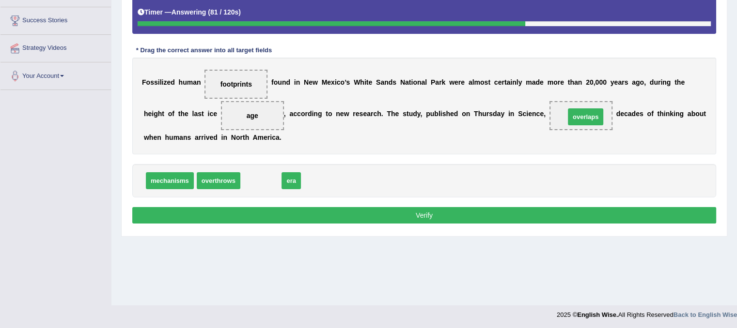
drag, startPoint x: 265, startPoint y: 182, endPoint x: 589, endPoint y: 118, distance: 330.8
click at [469, 211] on button "Verify" at bounding box center [424, 215] width 584 height 16
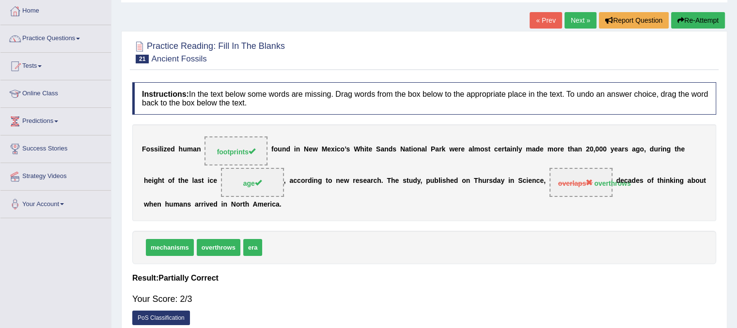
scroll to position [0, 0]
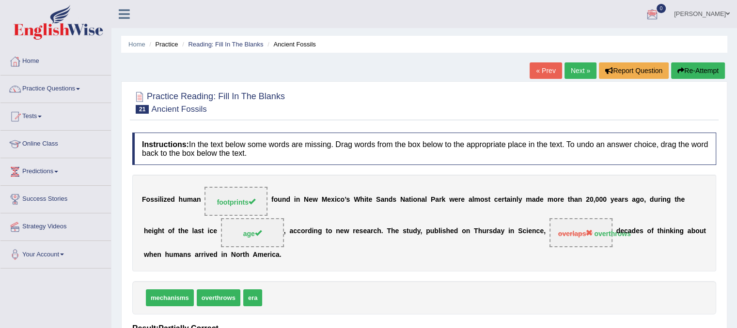
click at [577, 65] on link "Next »" at bounding box center [580, 70] width 32 height 16
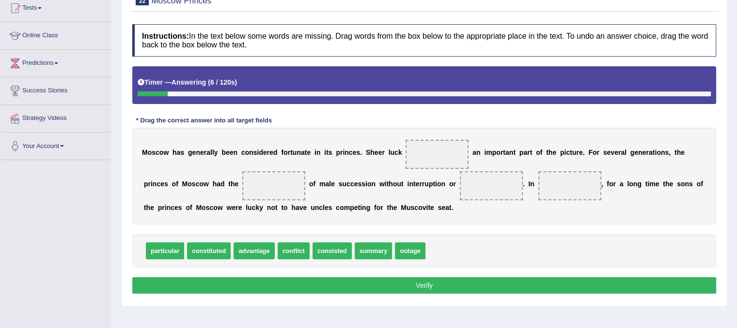
scroll to position [120, 0]
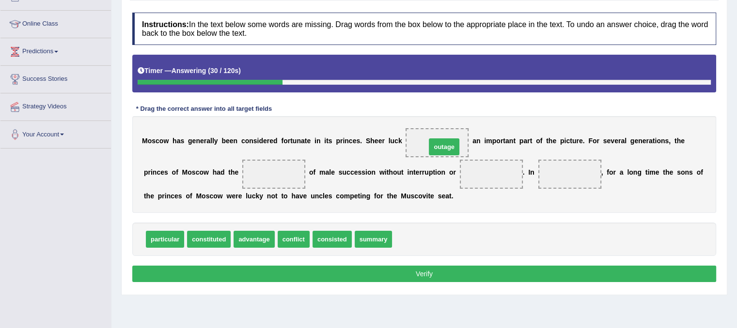
drag, startPoint x: 420, startPoint y: 240, endPoint x: 453, endPoint y: 147, distance: 98.6
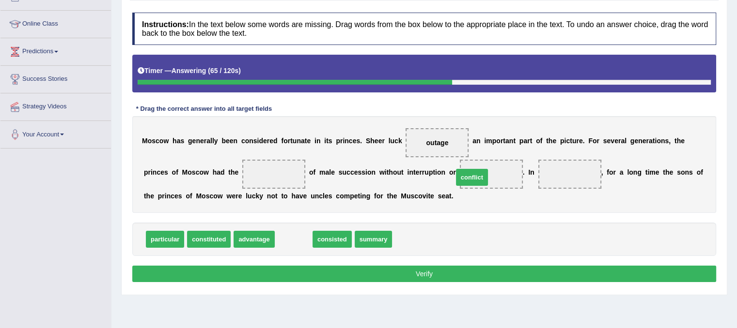
drag, startPoint x: 296, startPoint y: 239, endPoint x: 478, endPoint y: 176, distance: 192.3
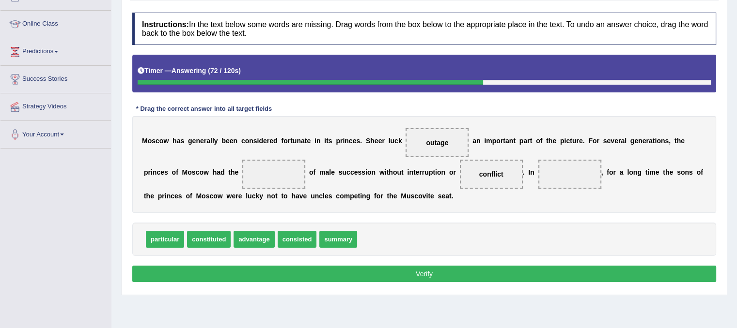
drag, startPoint x: 336, startPoint y: 239, endPoint x: 566, endPoint y: 187, distance: 236.1
drag, startPoint x: 344, startPoint y: 239, endPoint x: 577, endPoint y: 179, distance: 240.5
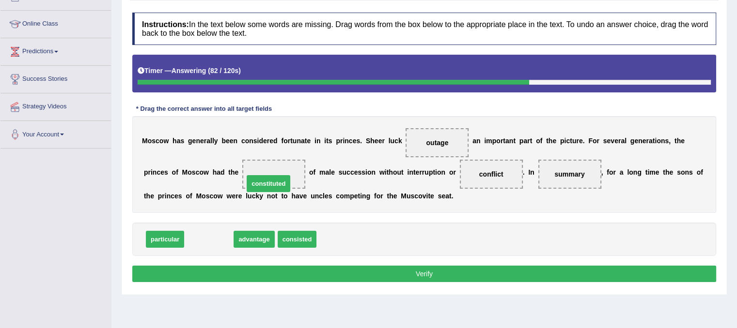
drag, startPoint x: 214, startPoint y: 241, endPoint x: 273, endPoint y: 185, distance: 81.9
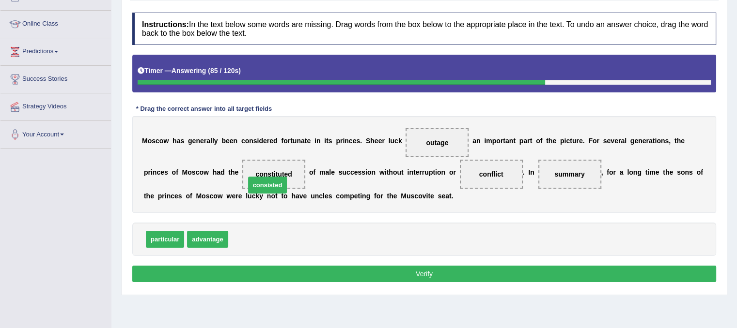
drag, startPoint x: 246, startPoint y: 240, endPoint x: 263, endPoint y: 187, distance: 56.4
click at [340, 271] on button "Verify" at bounding box center [424, 274] width 584 height 16
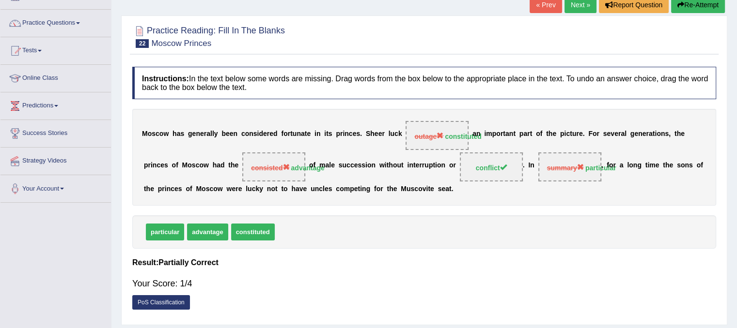
scroll to position [0, 0]
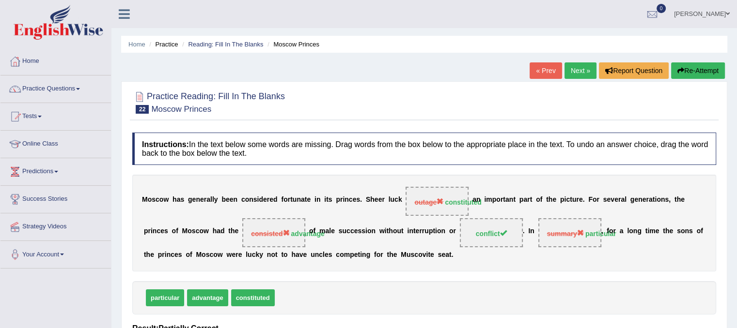
click at [589, 67] on link "Next »" at bounding box center [580, 70] width 32 height 16
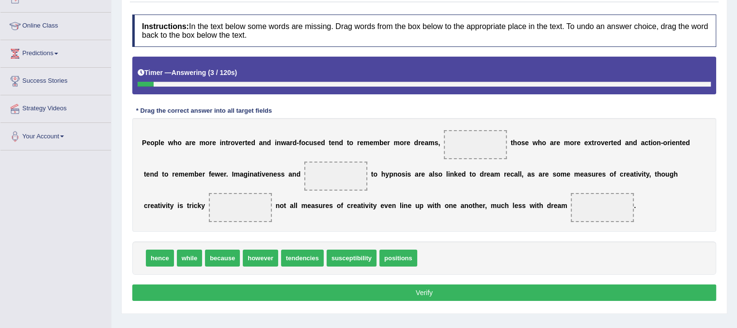
scroll to position [180, 0]
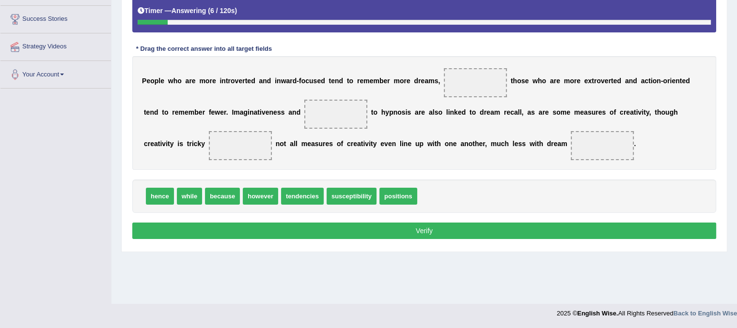
drag, startPoint x: 691, startPoint y: 246, endPoint x: 744, endPoint y: 169, distance: 93.1
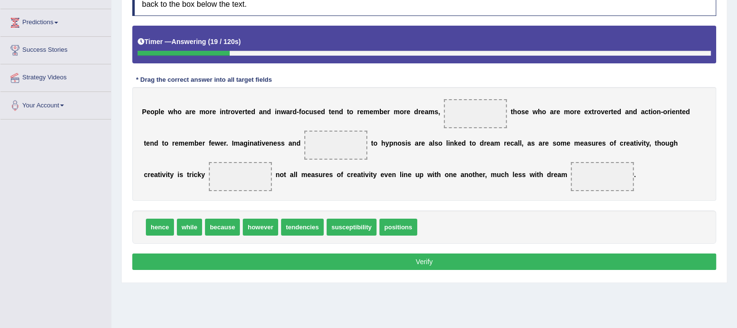
scroll to position [149, 0]
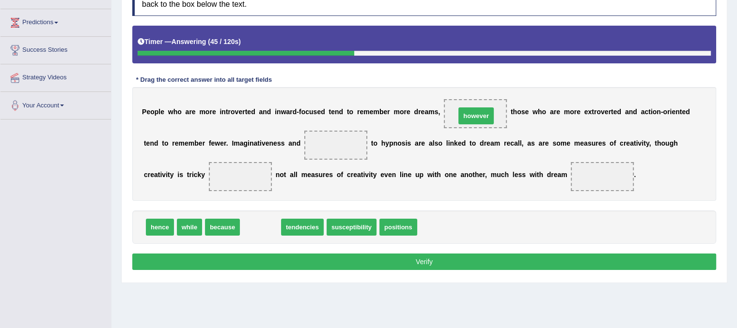
drag, startPoint x: 260, startPoint y: 219, endPoint x: 475, endPoint y: 109, distance: 242.0
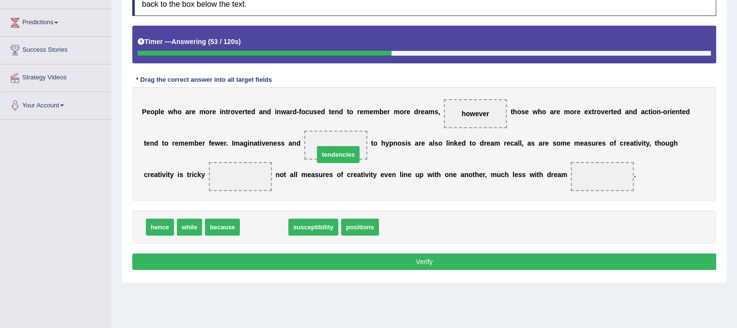
drag, startPoint x: 273, startPoint y: 225, endPoint x: 347, endPoint y: 152, distance: 104.1
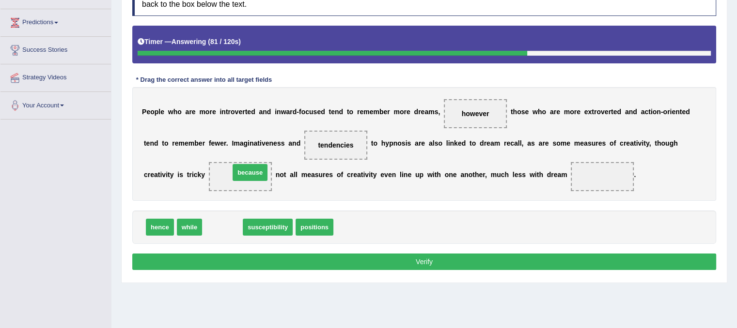
drag, startPoint x: 217, startPoint y: 227, endPoint x: 245, endPoint y: 171, distance: 62.0
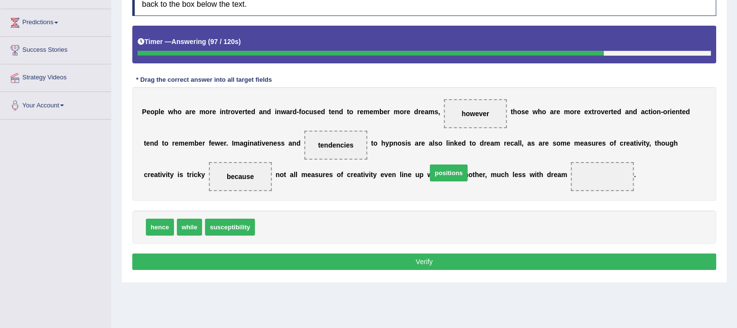
drag, startPoint x: 288, startPoint y: 233, endPoint x: 419, endPoint y: 171, distance: 144.6
click at [430, 171] on span "positions" at bounding box center [449, 173] width 38 height 17
click at [419, 171] on b "u" at bounding box center [417, 175] width 4 height 8
drag, startPoint x: 279, startPoint y: 227, endPoint x: 564, endPoint y: 180, distance: 288.7
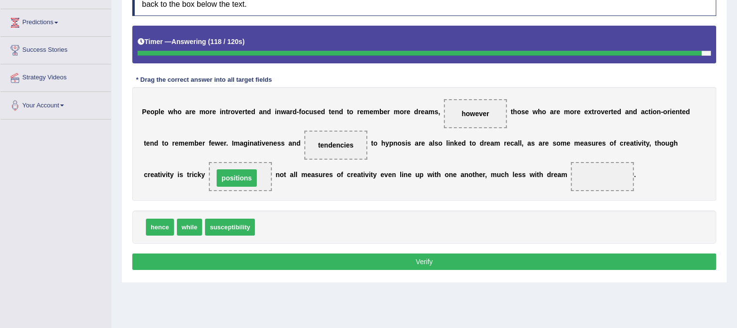
drag, startPoint x: 606, startPoint y: 175, endPoint x: 240, endPoint y: 177, distance: 365.8
